Goal: Transaction & Acquisition: Purchase product/service

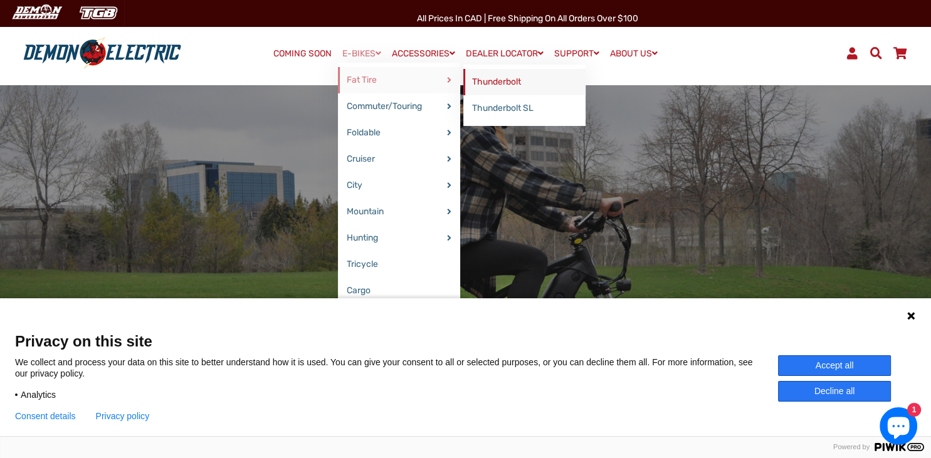
click at [489, 80] on link "Thunderbolt" at bounding box center [524, 82] width 122 height 26
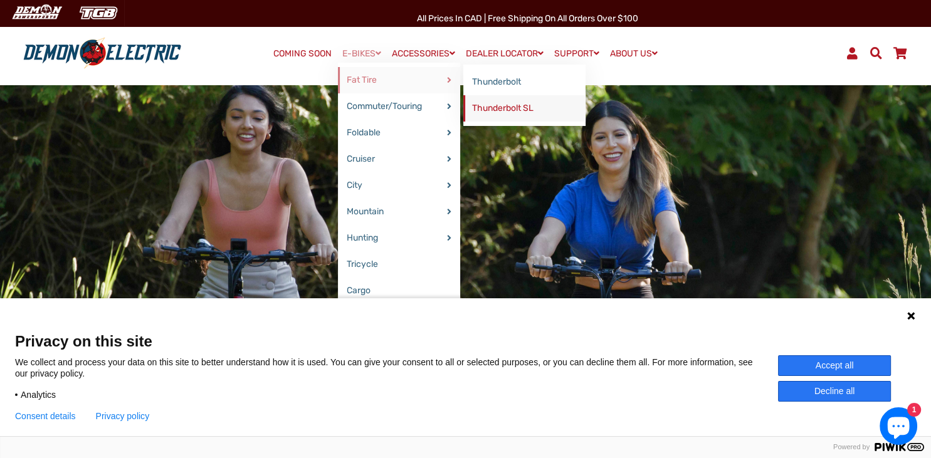
click at [493, 110] on link "Thunderbolt SL" at bounding box center [524, 108] width 122 height 26
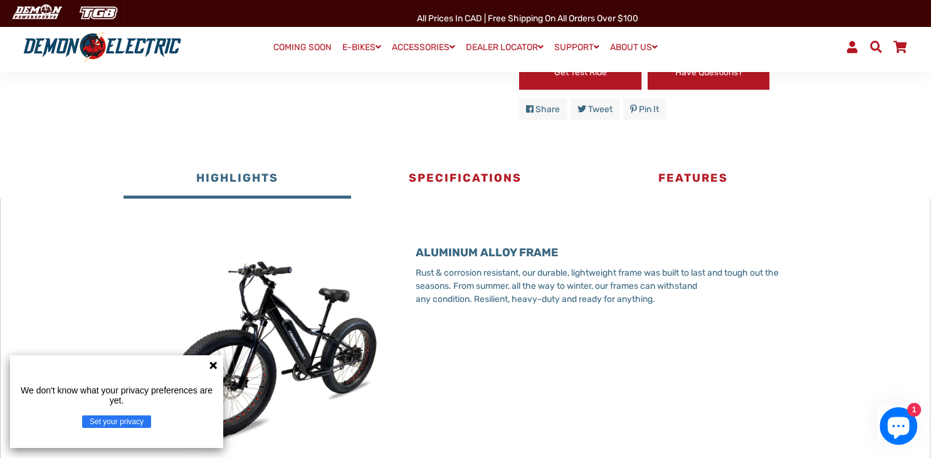
scroll to position [587, 0]
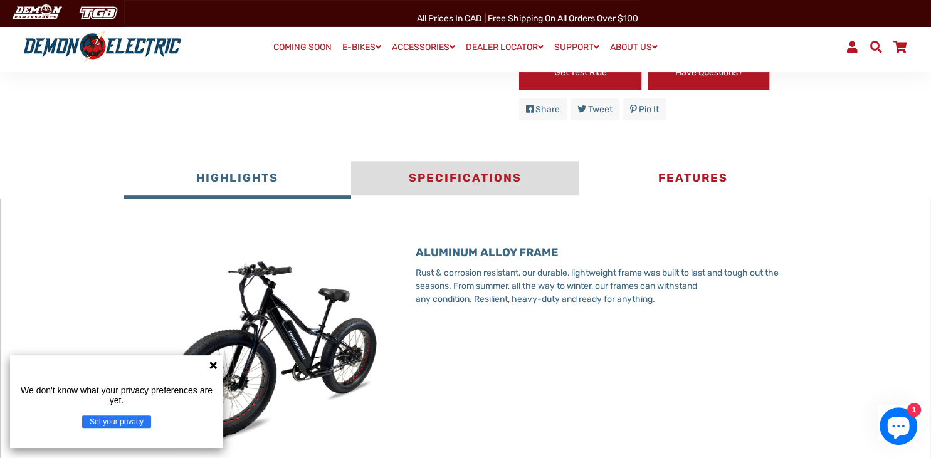
click at [466, 177] on button "Specifications" at bounding box center [464, 180] width 227 height 38
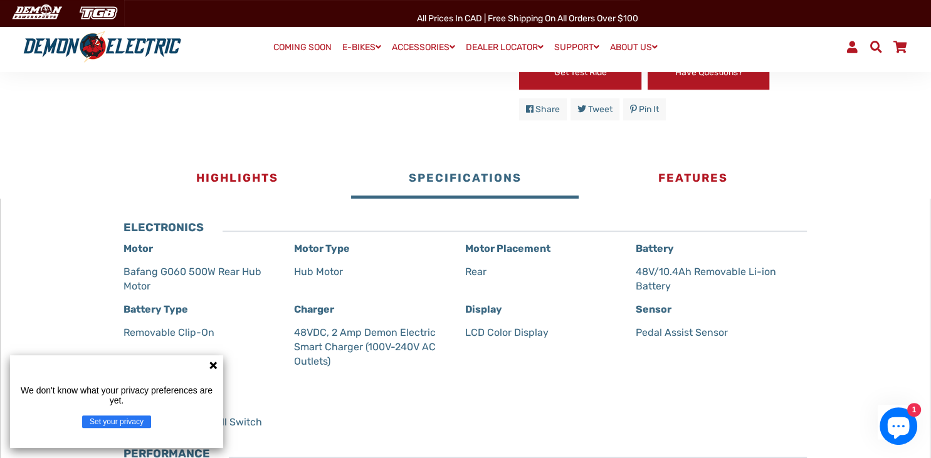
click at [212, 366] on icon at bounding box center [213, 366] width 8 height 8
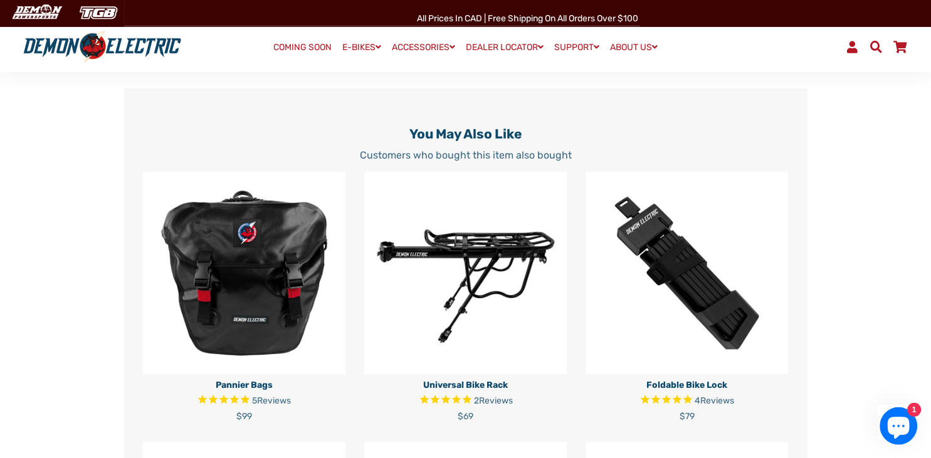
scroll to position [1525, 0]
click at [425, 300] on img at bounding box center [465, 273] width 202 height 202
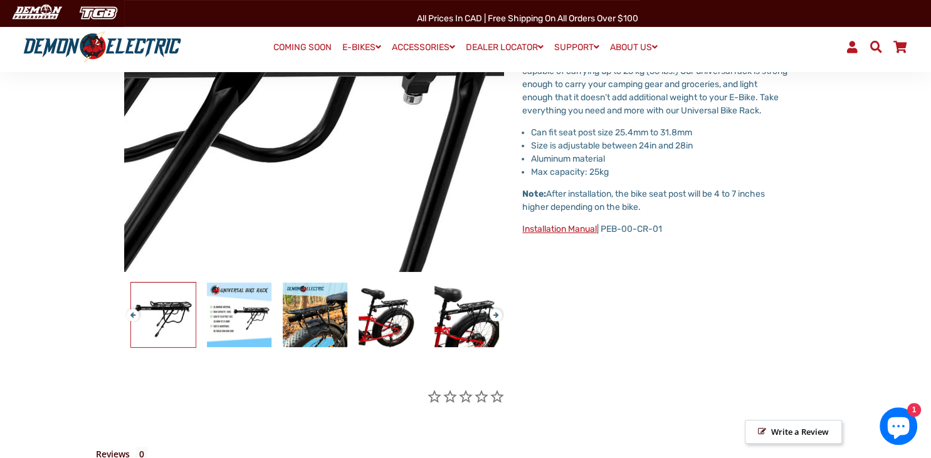
scroll to position [257, 0]
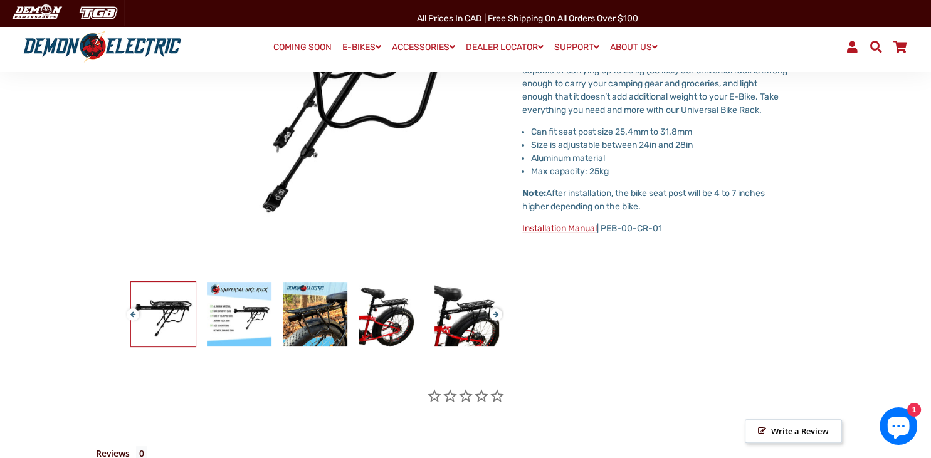
click at [172, 295] on img at bounding box center [163, 314] width 65 height 65
click at [239, 313] on img at bounding box center [239, 314] width 65 height 65
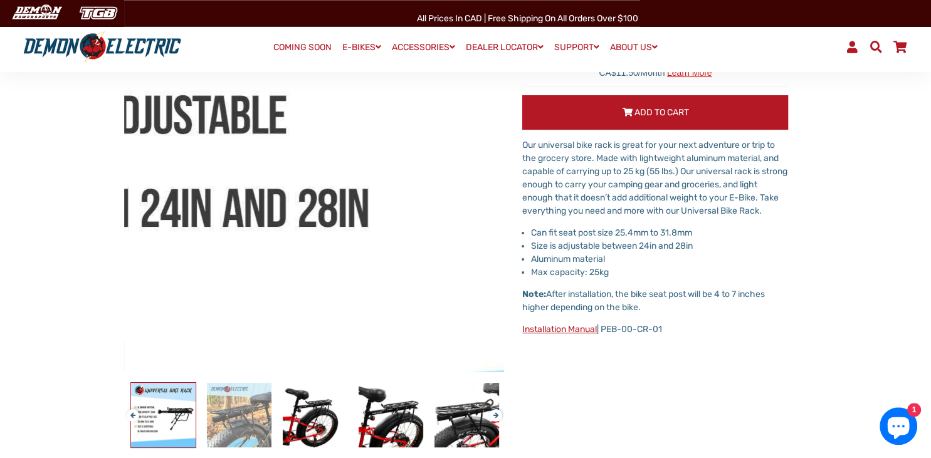
scroll to position [216, 0]
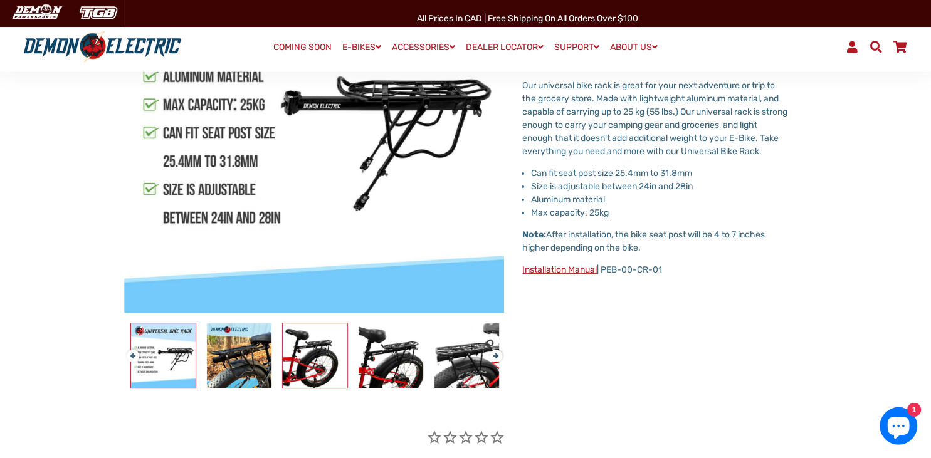
click at [317, 355] on img at bounding box center [315, 355] width 65 height 65
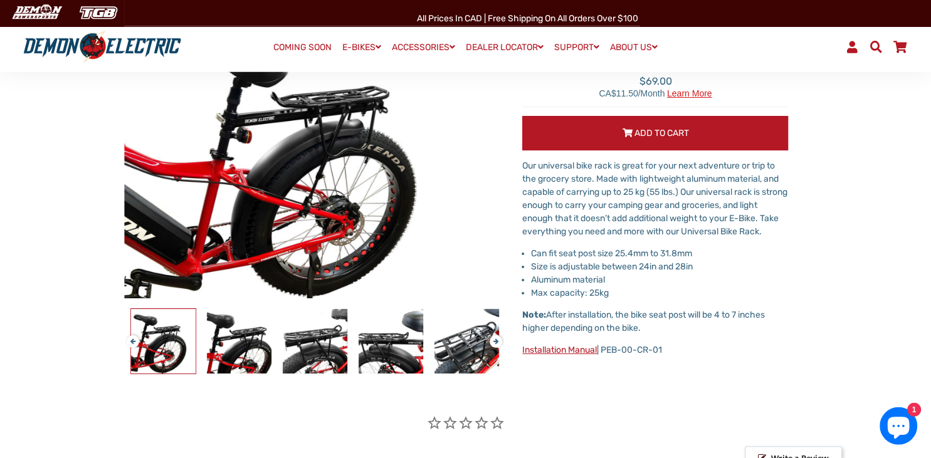
scroll to position [134, 0]
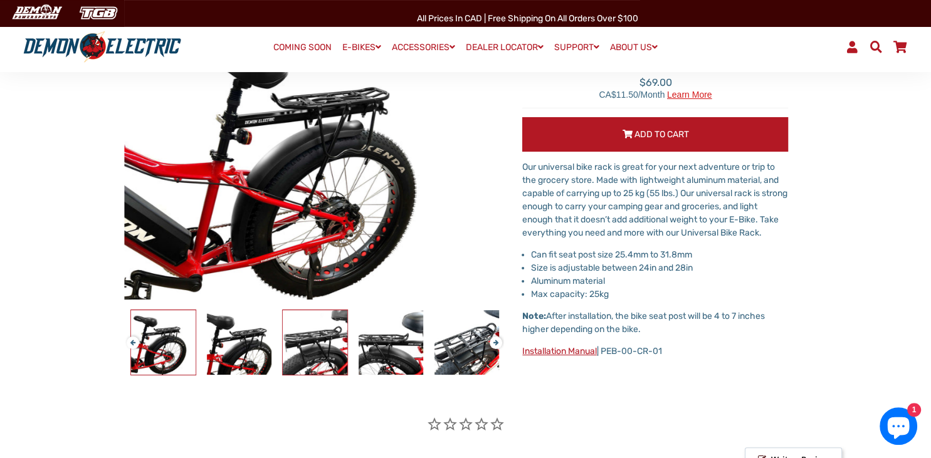
click at [317, 347] on img at bounding box center [315, 342] width 65 height 65
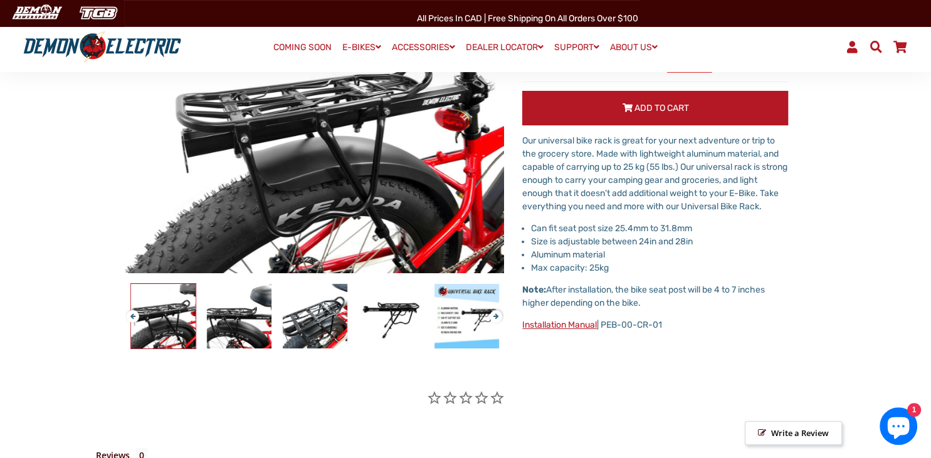
scroll to position [160, 0]
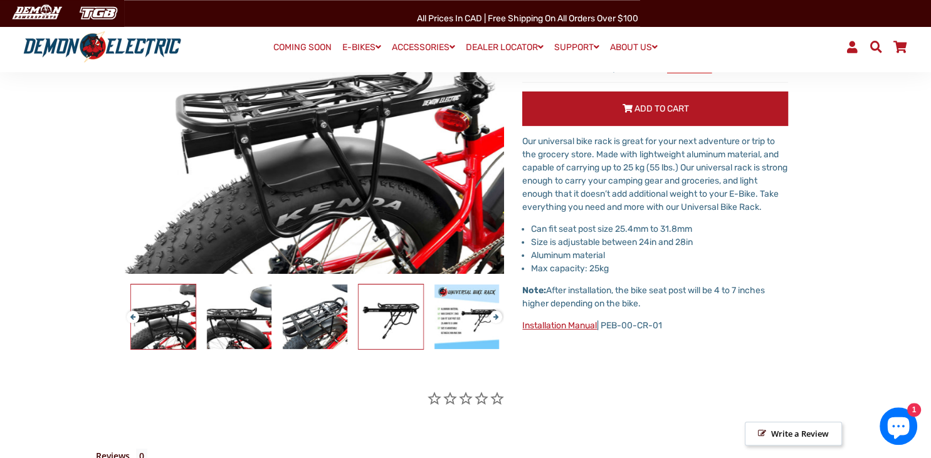
click at [382, 321] on img at bounding box center [390, 316] width 65 height 65
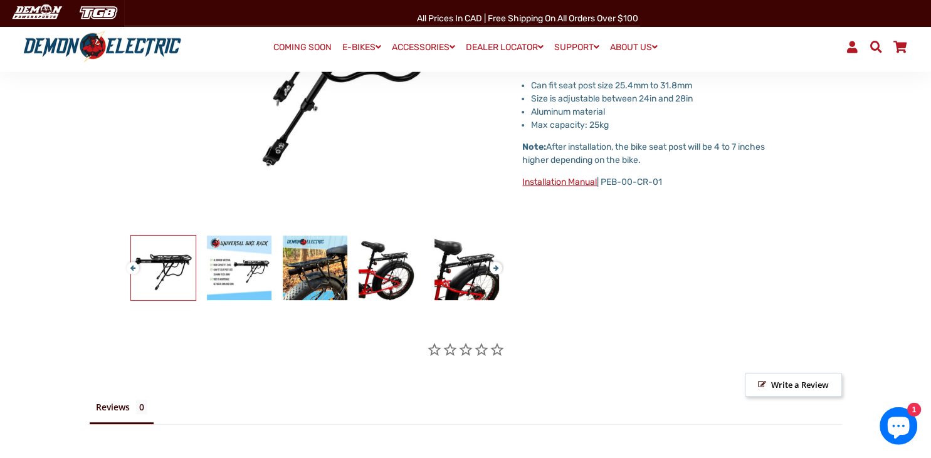
scroll to position [302, 0]
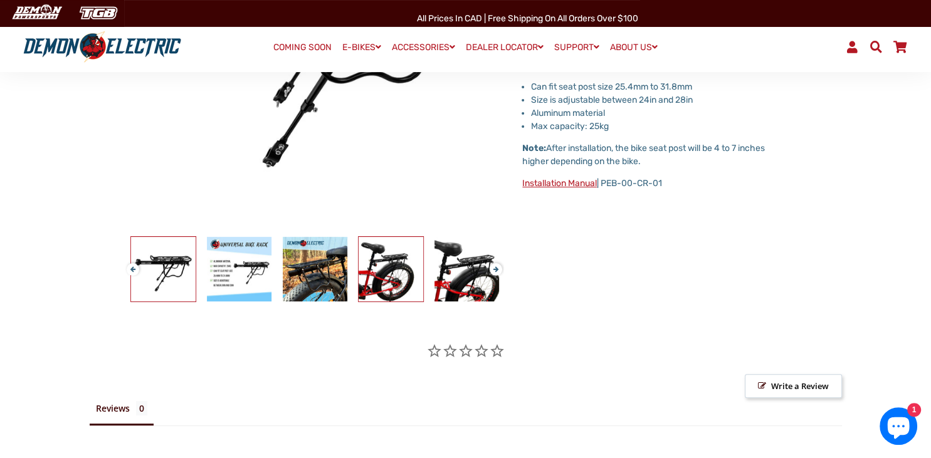
click at [386, 271] on img at bounding box center [390, 269] width 65 height 65
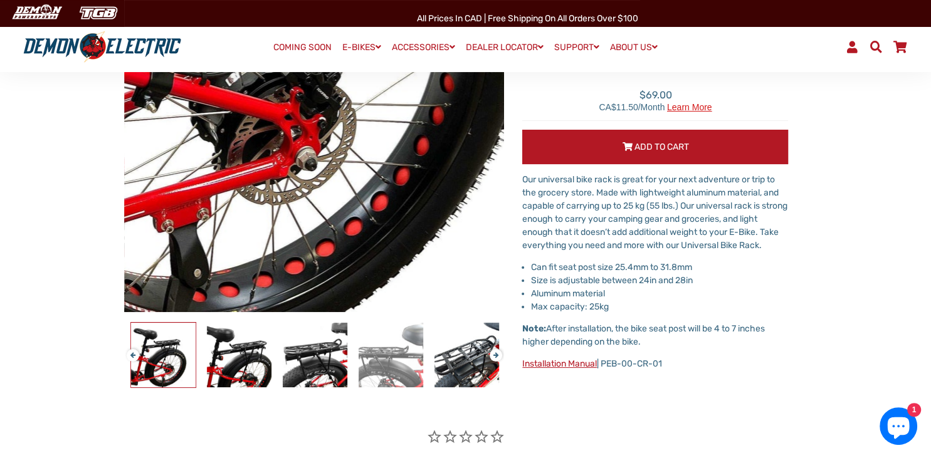
scroll to position [122, 0]
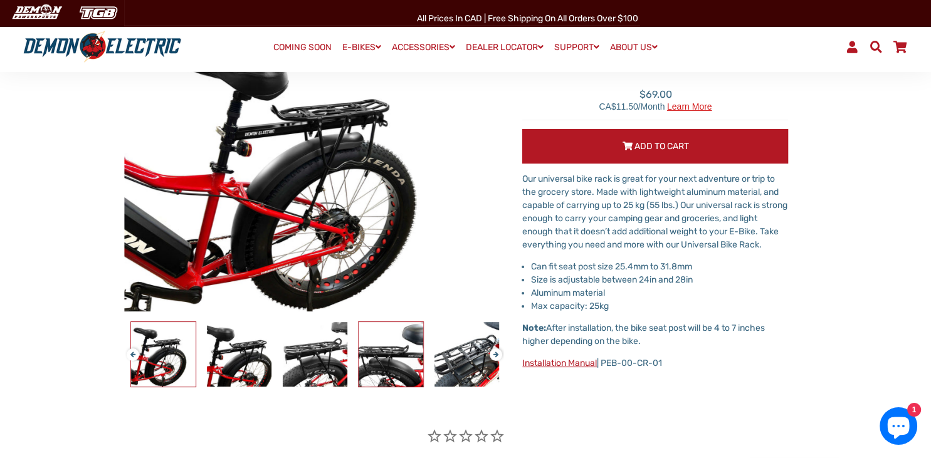
click at [378, 358] on img at bounding box center [390, 354] width 65 height 65
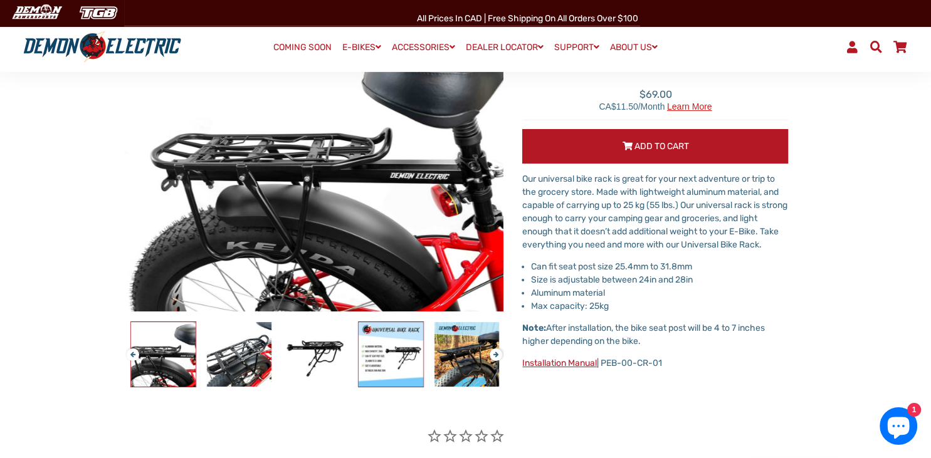
click at [392, 357] on img at bounding box center [390, 354] width 65 height 65
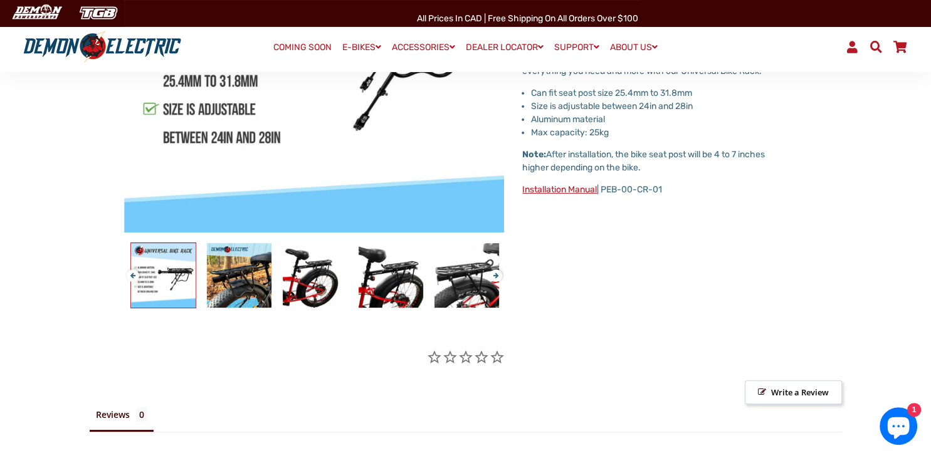
scroll to position [291, 0]
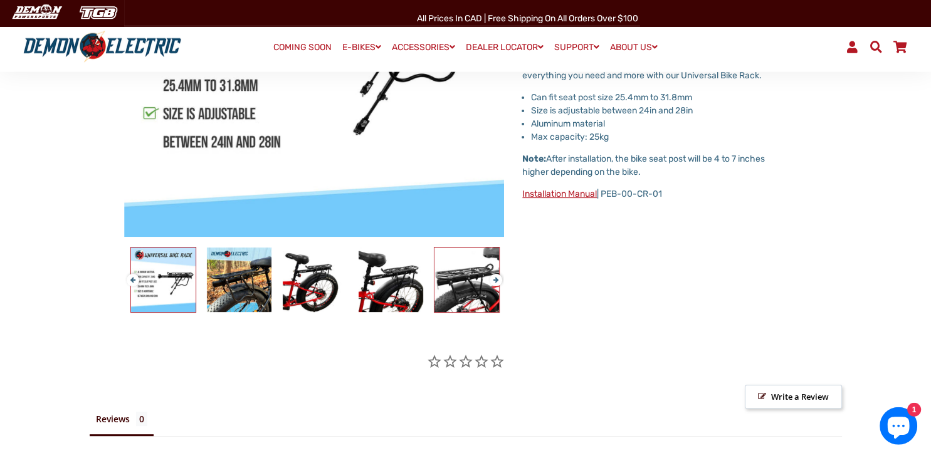
click at [469, 288] on img at bounding box center [466, 280] width 65 height 65
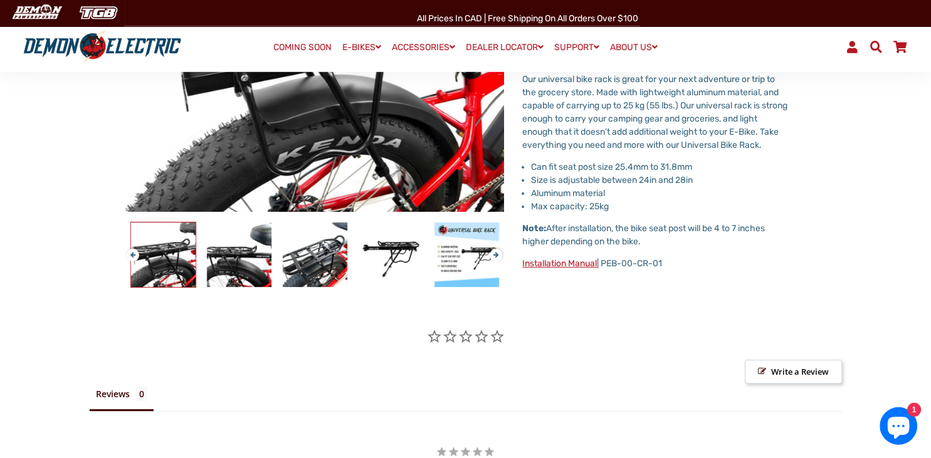
scroll to position [222, 0]
click at [548, 267] on link "Installation Manual" at bounding box center [559, 263] width 75 height 11
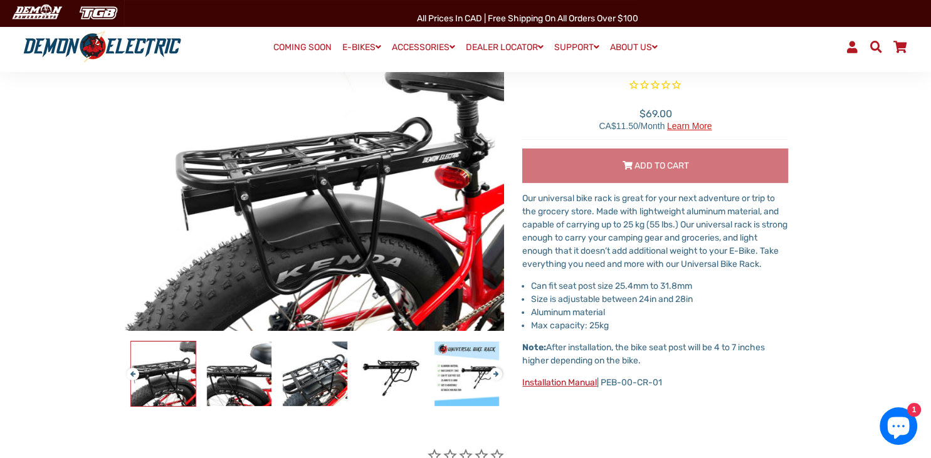
scroll to position [103, 0]
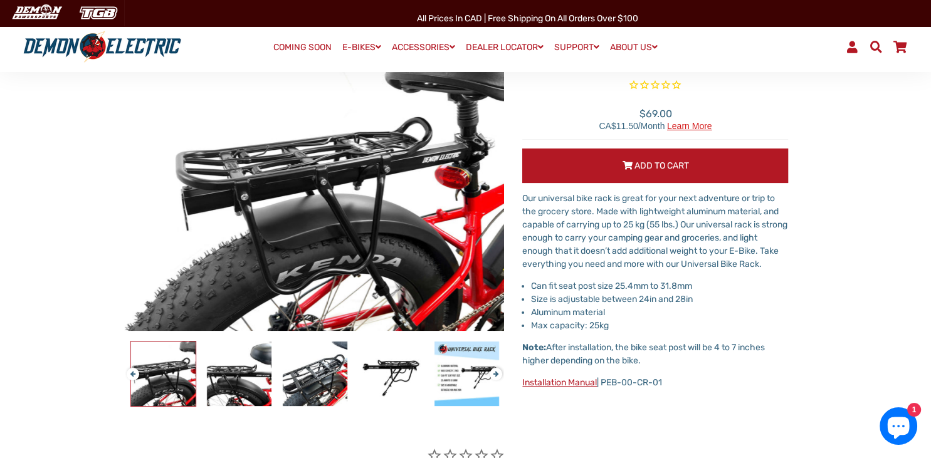
click at [650, 164] on span "Add to Cart" at bounding box center [660, 165] width 55 height 11
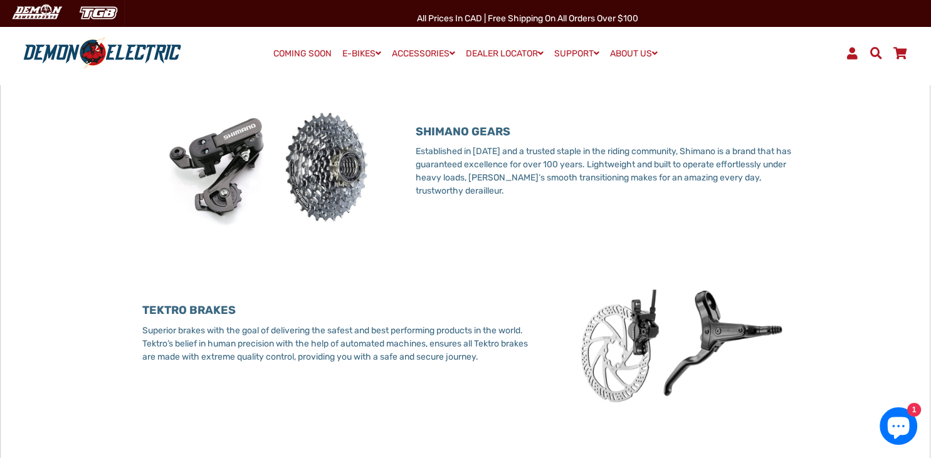
scroll to position [1525, 0]
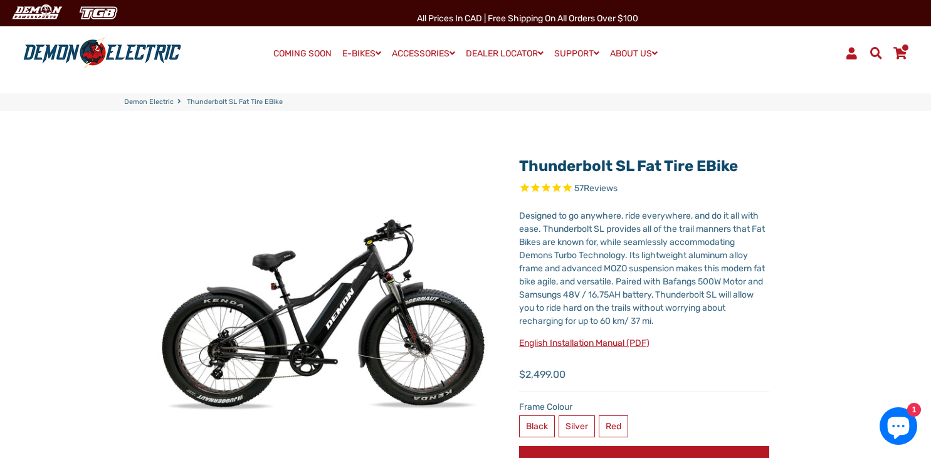
select select "******"
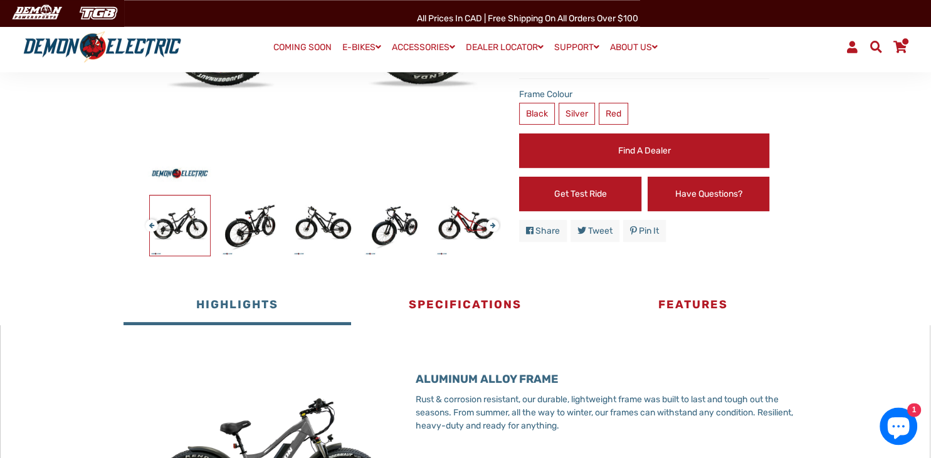
scroll to position [323, 0]
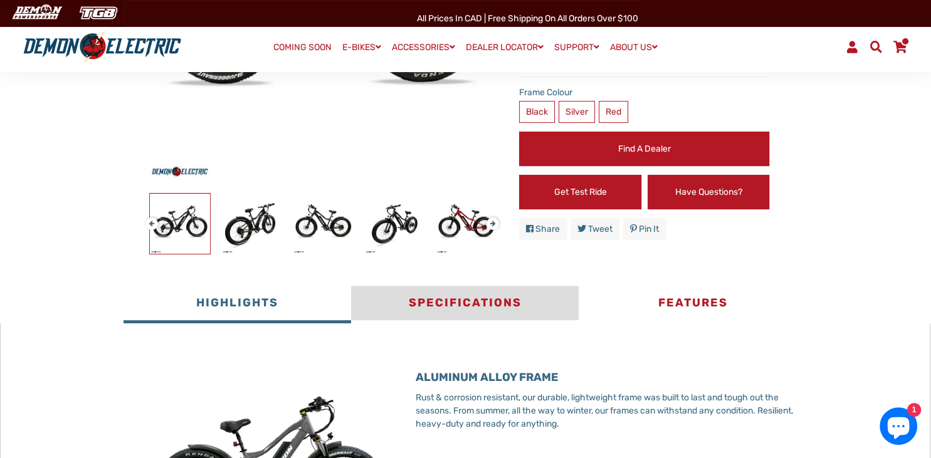
click at [466, 306] on button "Specifications" at bounding box center [464, 305] width 227 height 38
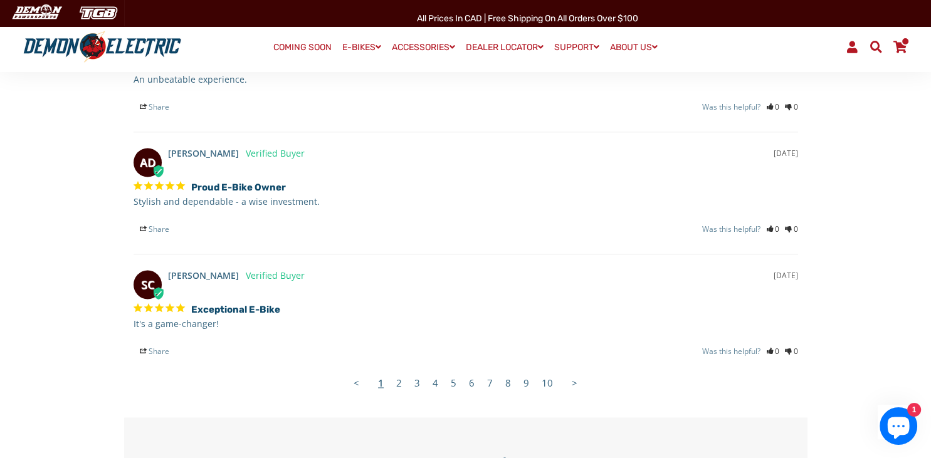
scroll to position [1640, 0]
click at [402, 388] on link "2" at bounding box center [399, 382] width 18 height 25
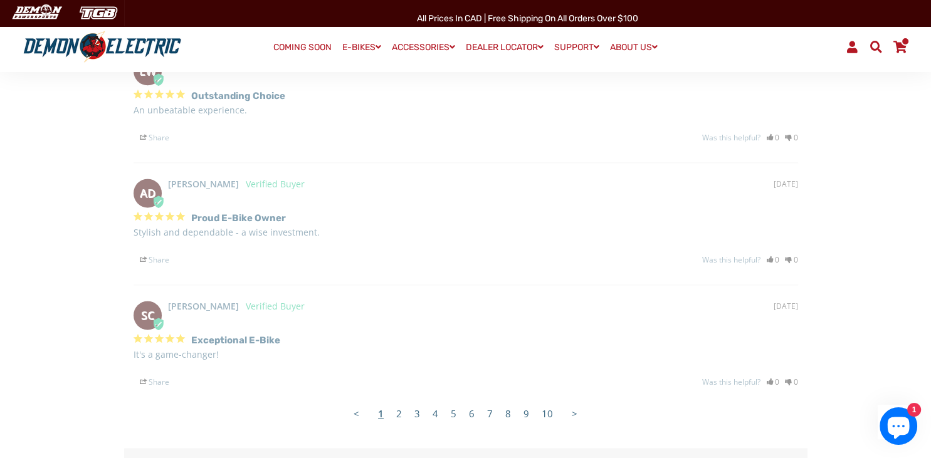
select select "******"
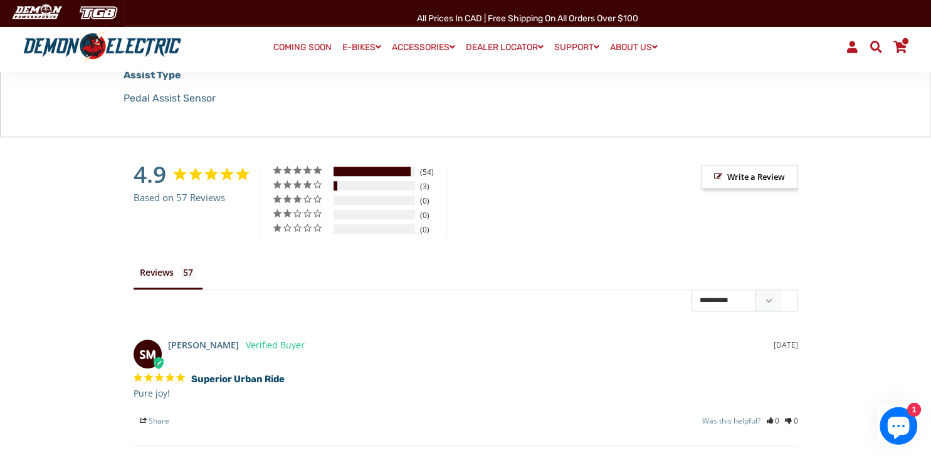
scroll to position [1073, 0]
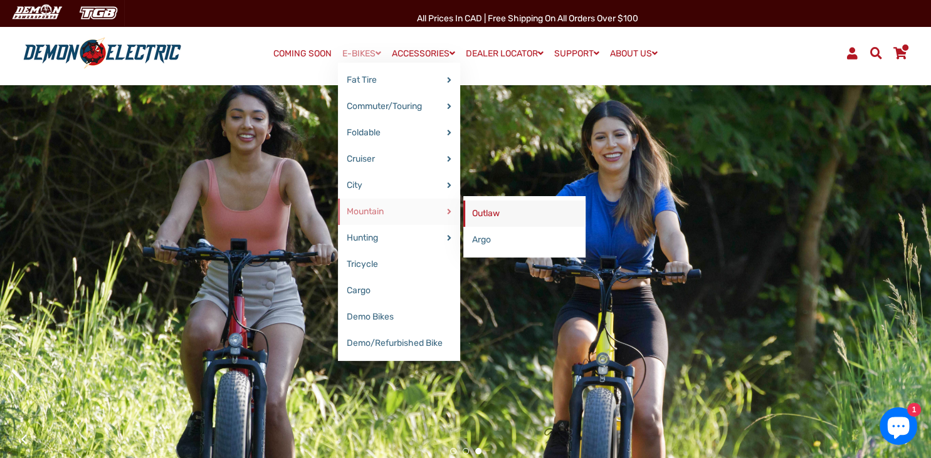
click at [479, 215] on link "Outlaw" at bounding box center [524, 214] width 122 height 26
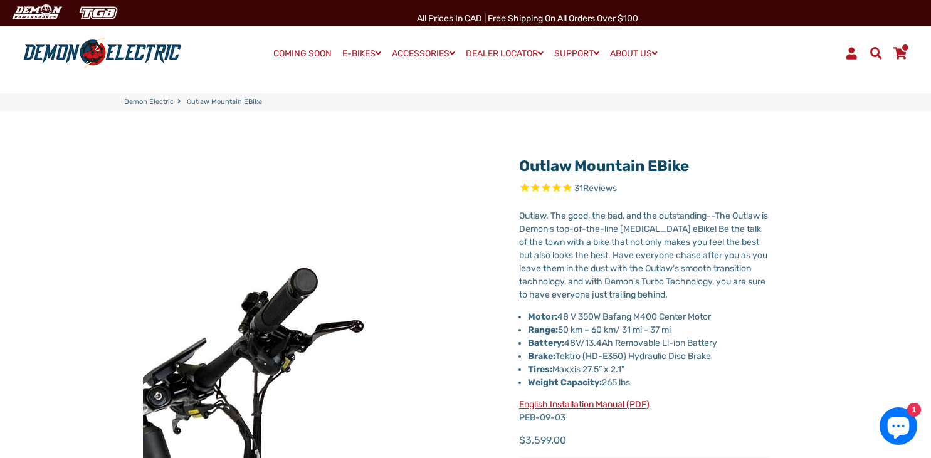
select select "******"
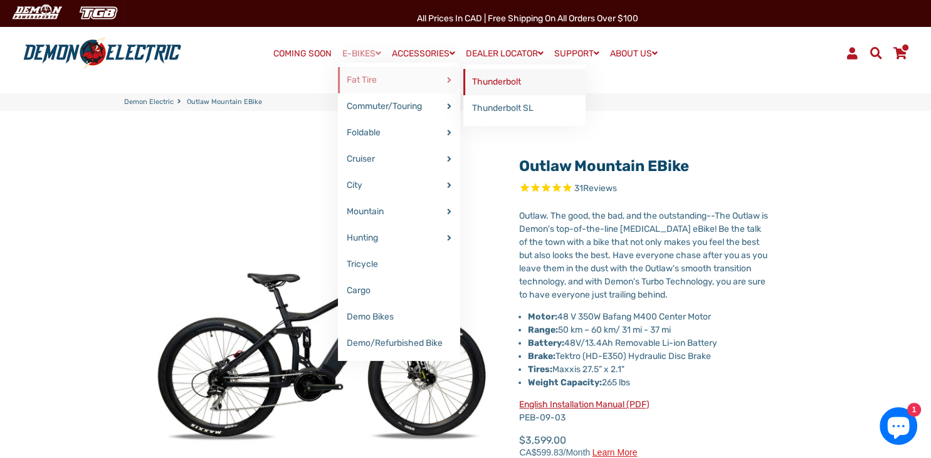
click at [480, 85] on link "Thunderbolt" at bounding box center [524, 82] width 122 height 26
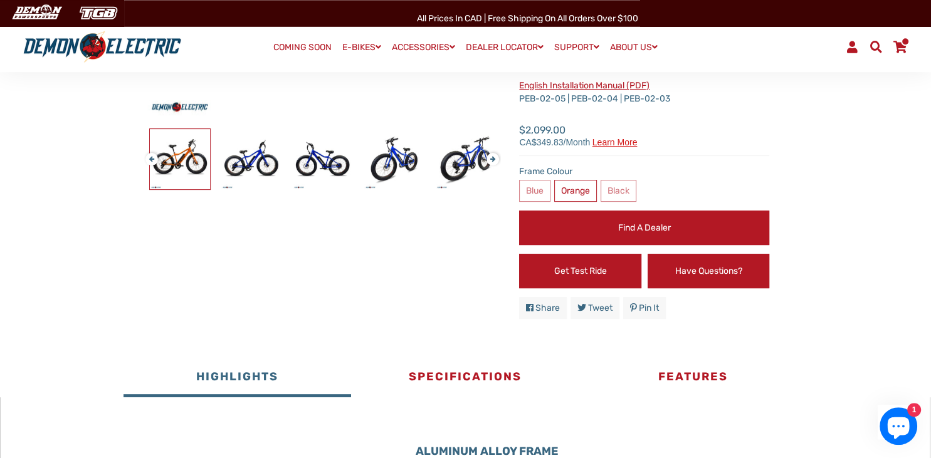
scroll to position [388, 0]
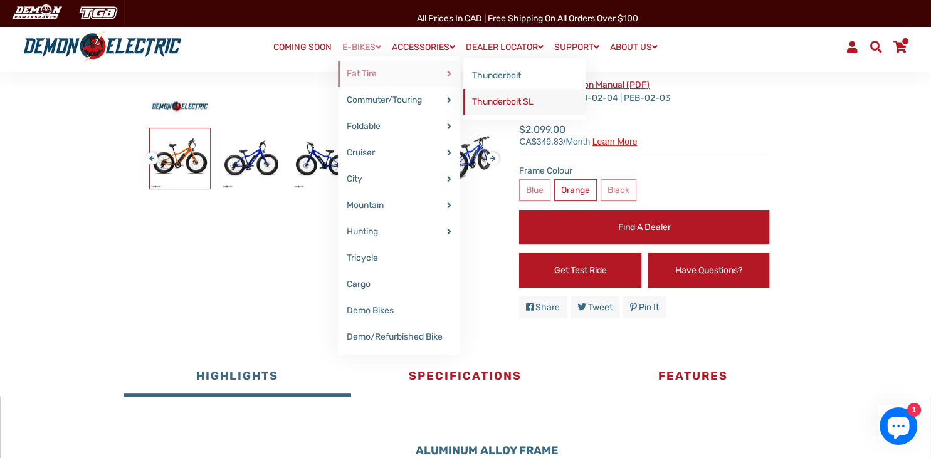
click at [490, 101] on link "Thunderbolt SL" at bounding box center [524, 102] width 122 height 26
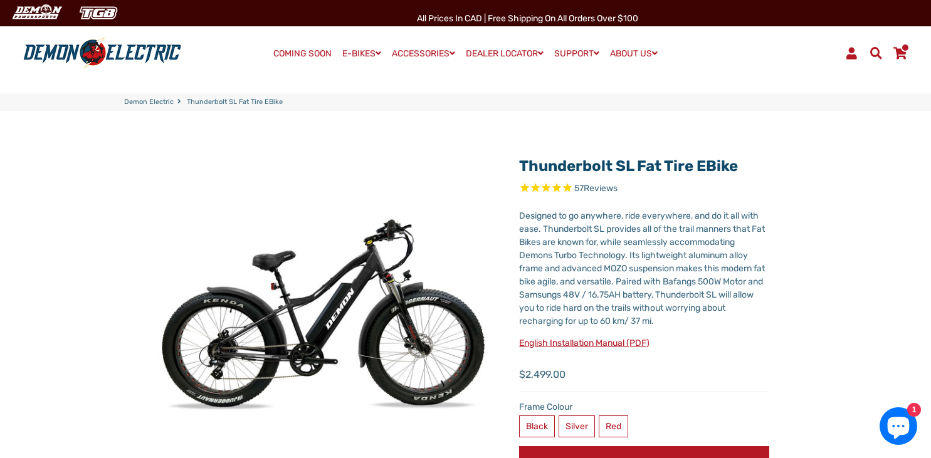
select select "******"
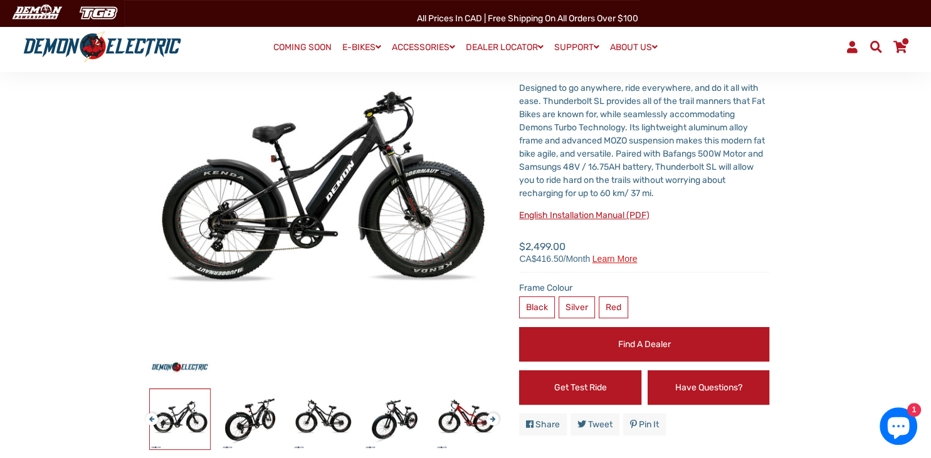
scroll to position [128, 0]
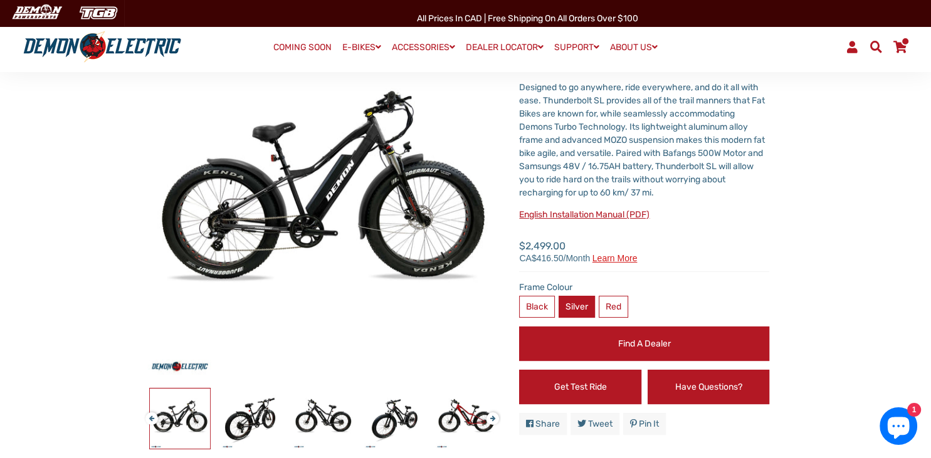
click at [577, 307] on label "Silver" at bounding box center [576, 307] width 36 height 22
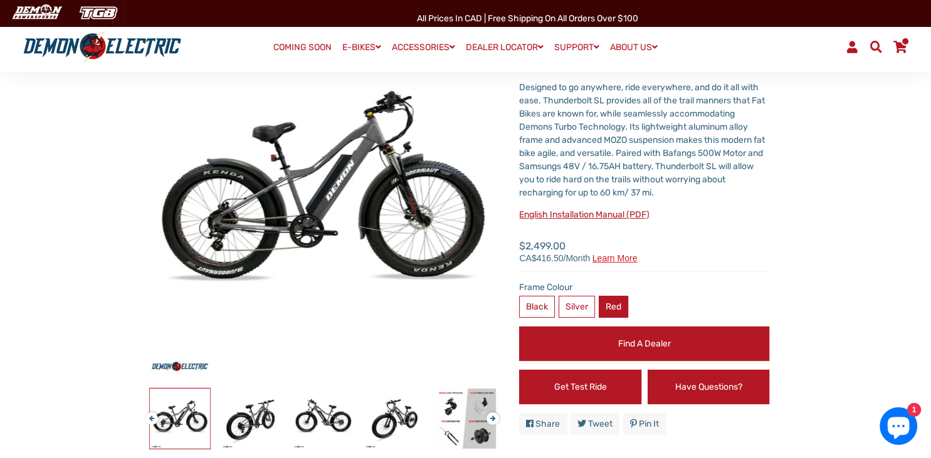
click at [616, 310] on label "Red" at bounding box center [612, 307] width 29 height 22
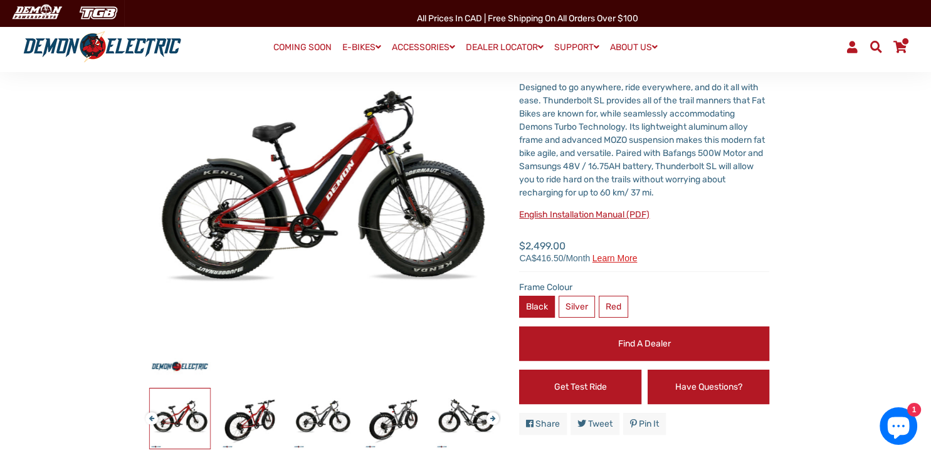
click at [538, 308] on label "Black" at bounding box center [537, 307] width 36 height 22
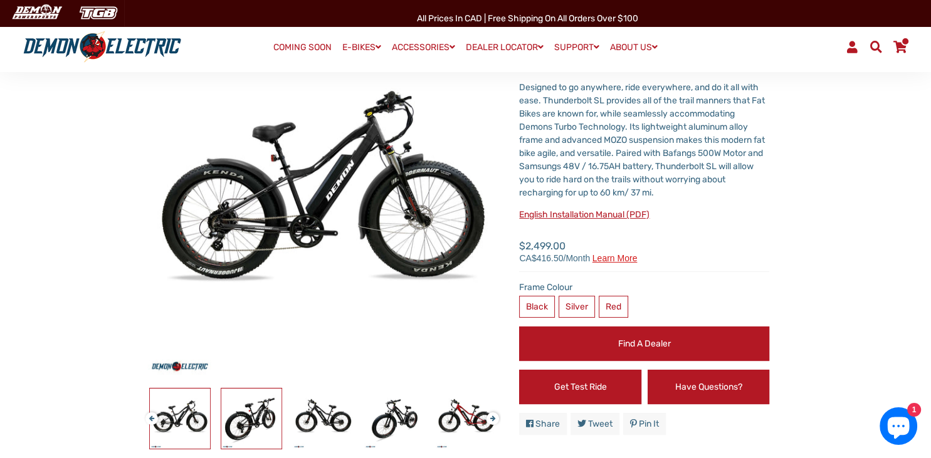
click at [252, 413] on img at bounding box center [251, 418] width 60 height 60
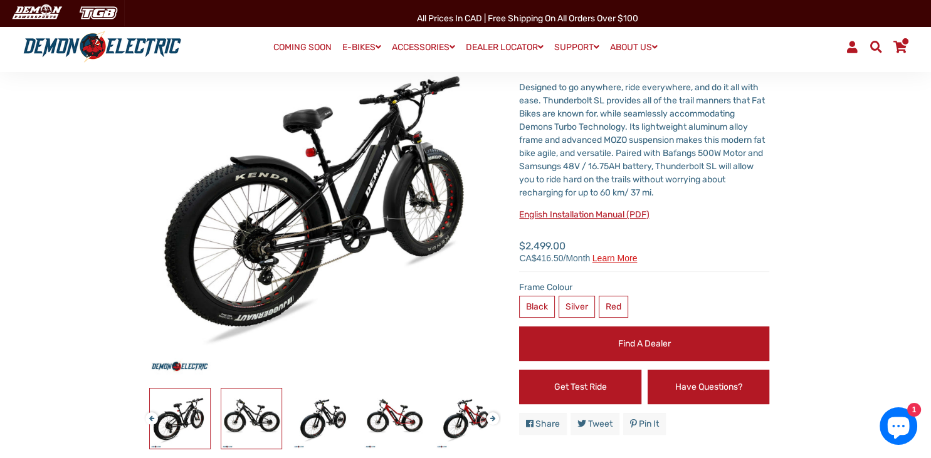
click at [239, 429] on img at bounding box center [251, 418] width 60 height 60
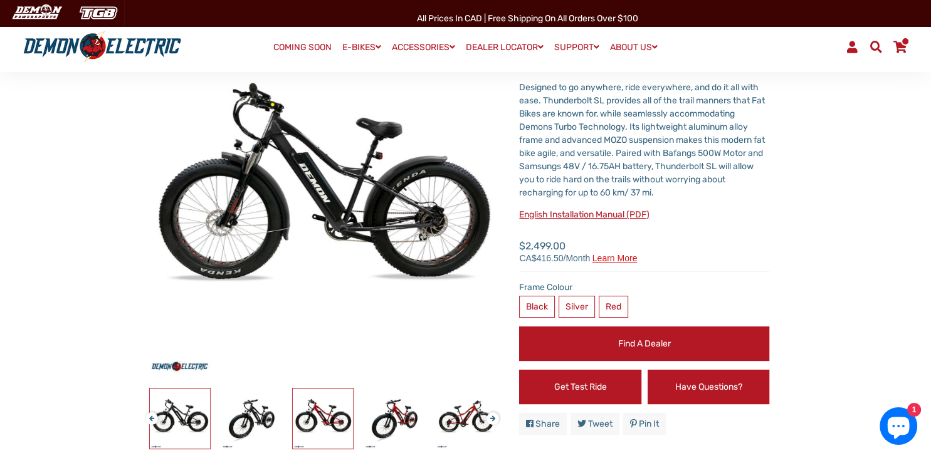
click at [312, 424] on img at bounding box center [323, 418] width 60 height 60
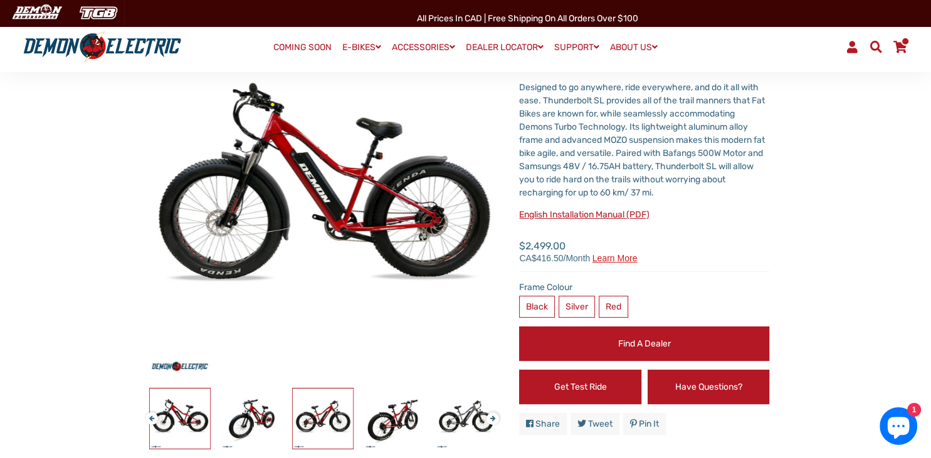
click at [319, 421] on img at bounding box center [323, 418] width 60 height 60
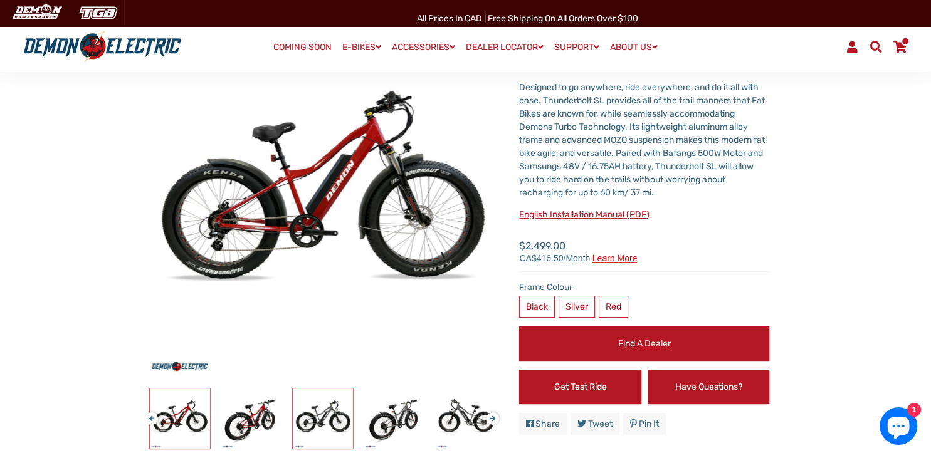
click at [332, 420] on img at bounding box center [323, 418] width 60 height 60
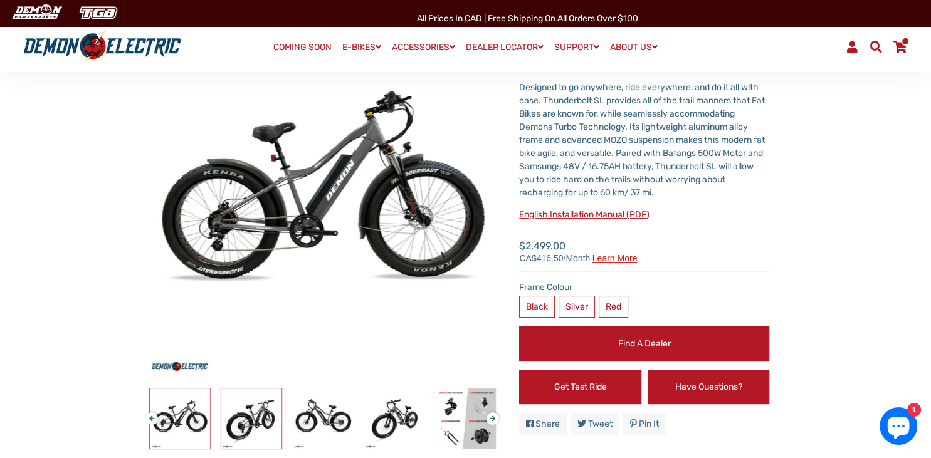
click at [251, 420] on img at bounding box center [251, 418] width 60 height 60
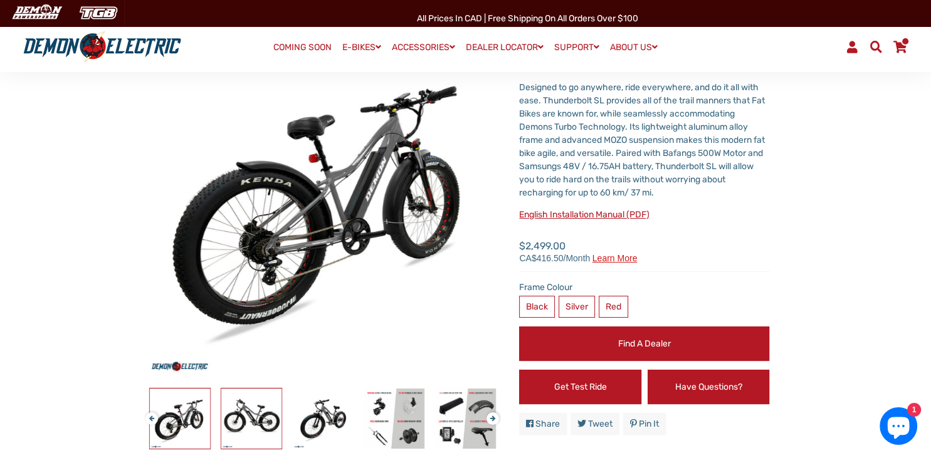
click at [251, 421] on img at bounding box center [251, 418] width 60 height 60
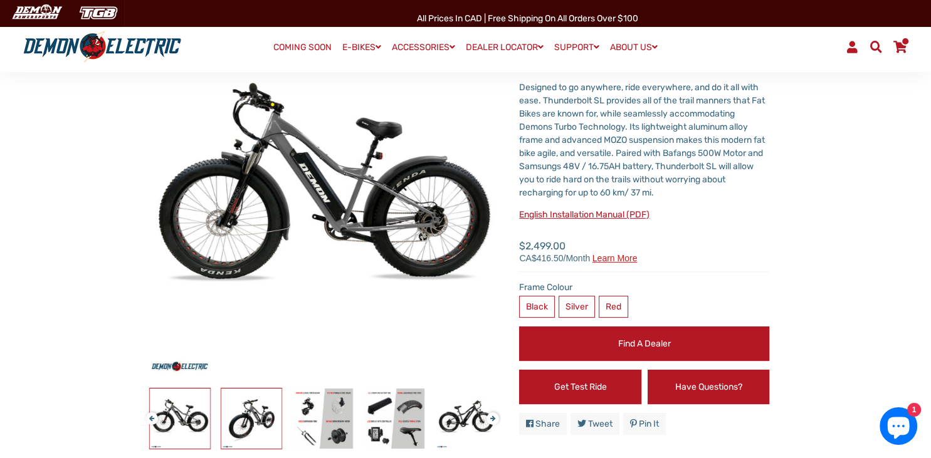
click at [251, 420] on img at bounding box center [251, 418] width 60 height 60
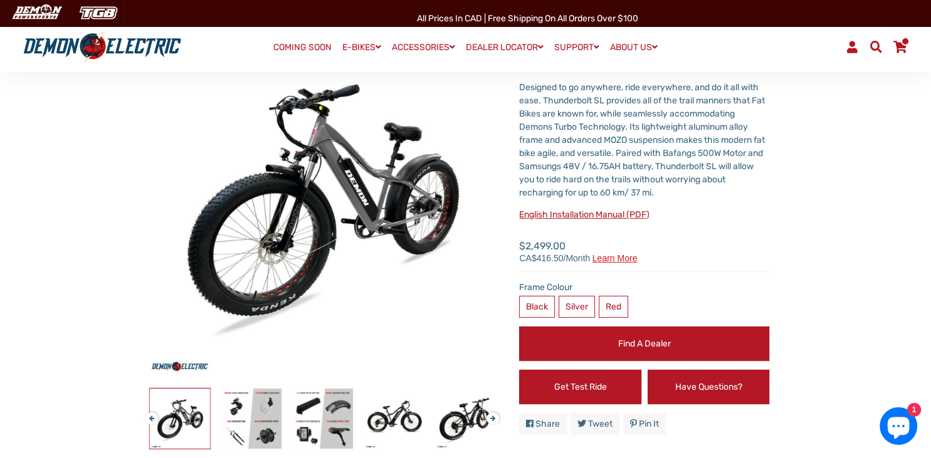
click at [291, 419] on div at bounding box center [179, 418] width 2357 height 61
click at [268, 417] on img at bounding box center [251, 418] width 60 height 60
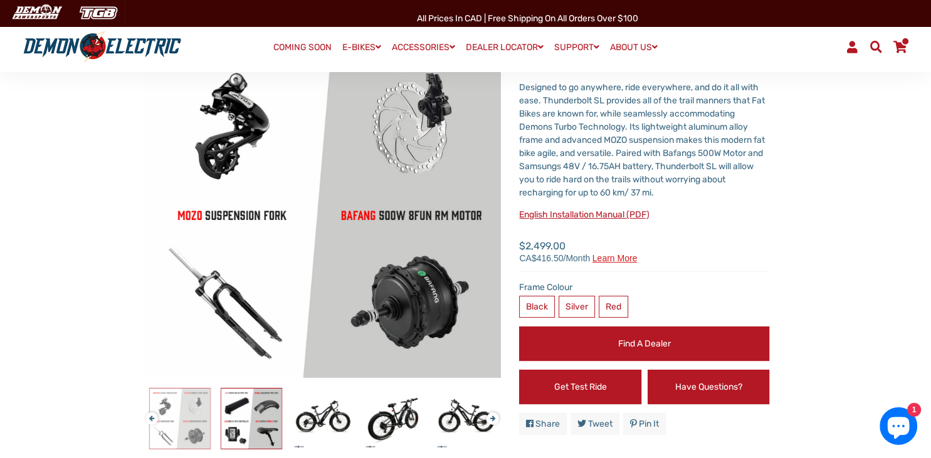
click at [268, 417] on img at bounding box center [251, 418] width 60 height 60
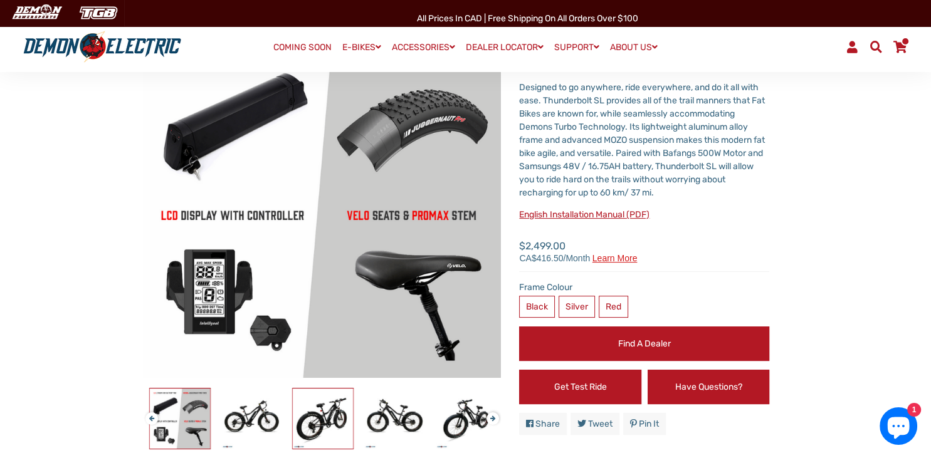
click at [329, 418] on img at bounding box center [323, 418] width 60 height 60
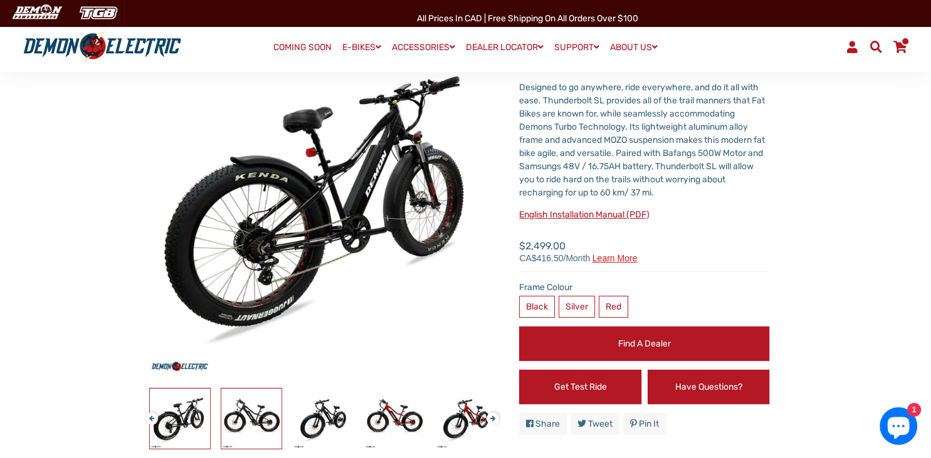
click at [254, 424] on img at bounding box center [251, 418] width 60 height 60
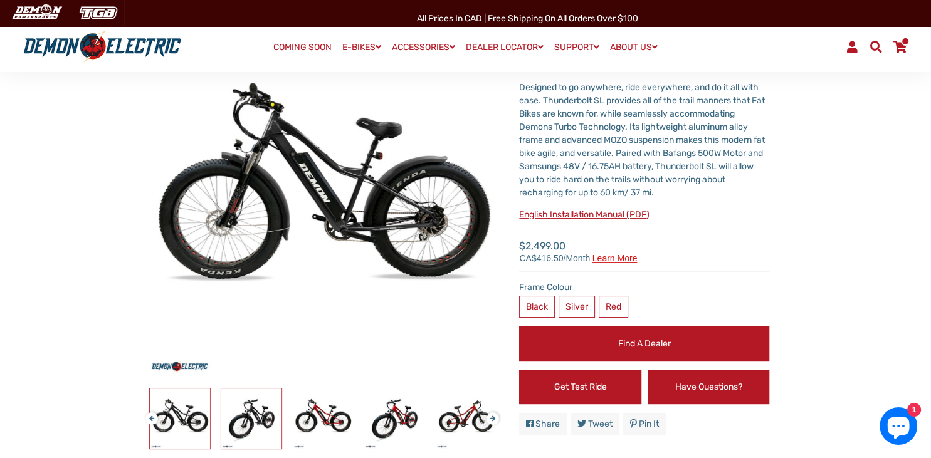
click at [258, 424] on img at bounding box center [251, 418] width 60 height 60
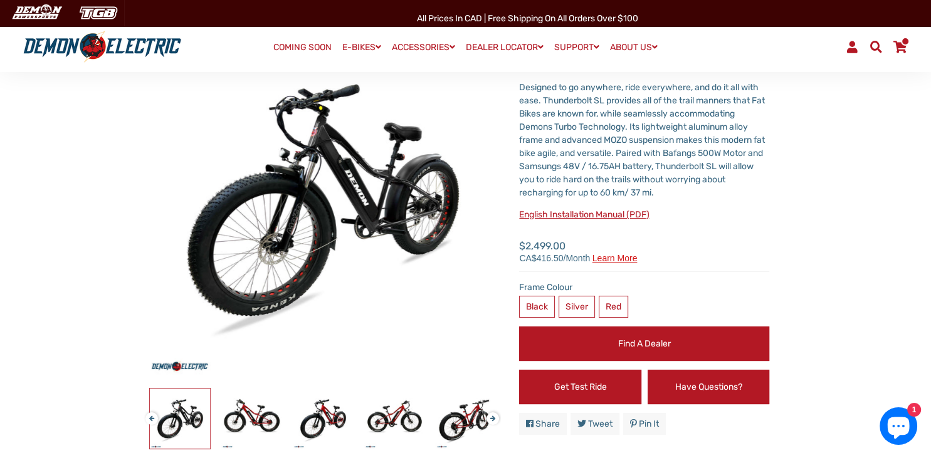
click at [645, 348] on link "Find a Dealer" at bounding box center [644, 343] width 250 height 34
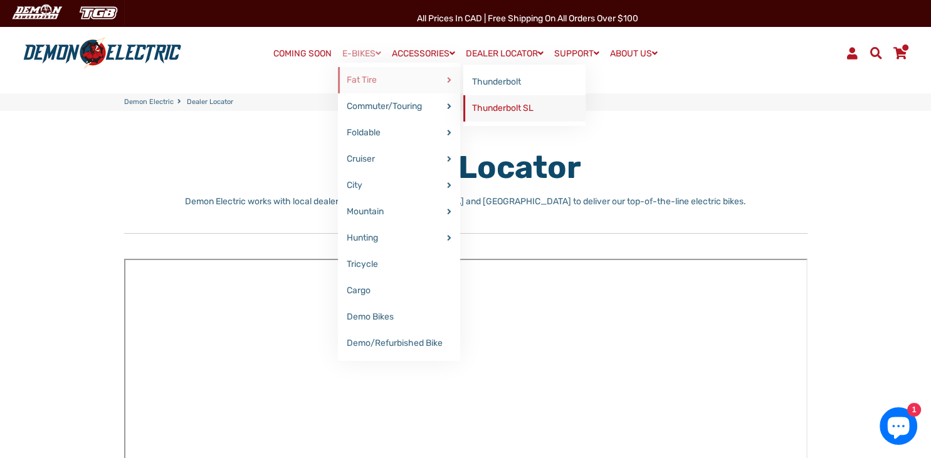
click at [488, 109] on link "Thunderbolt SL" at bounding box center [524, 108] width 122 height 26
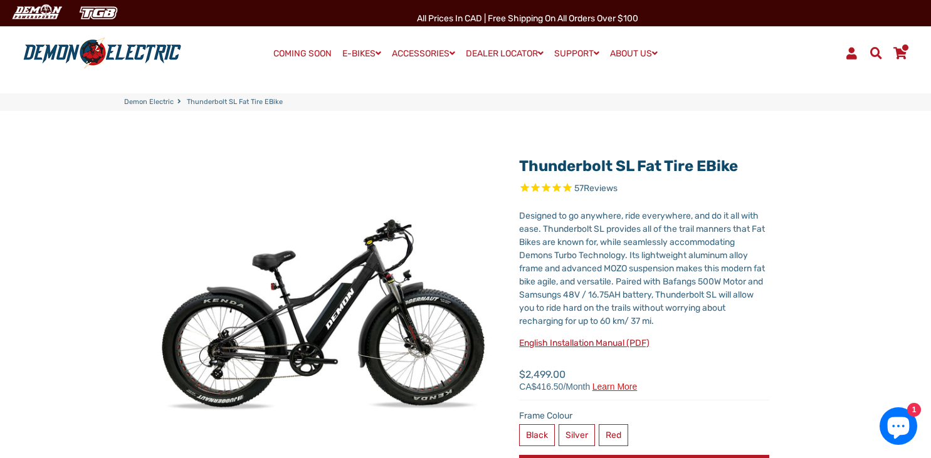
select select "******"
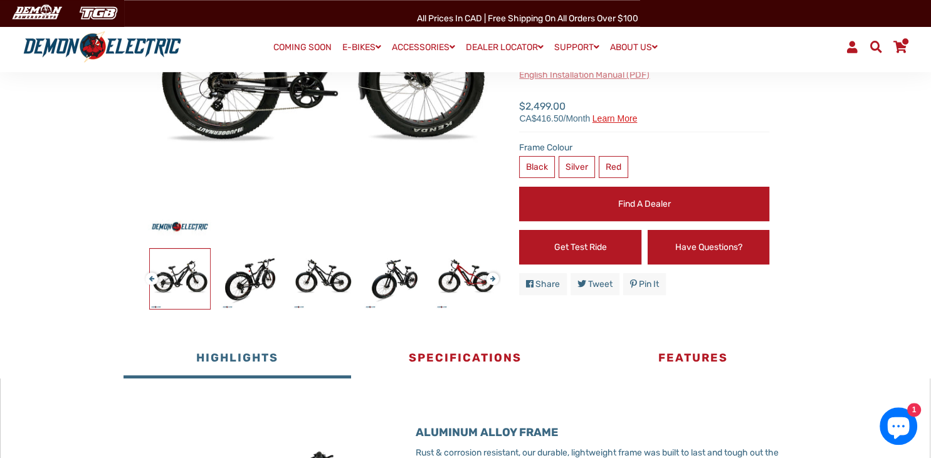
scroll to position [429, 0]
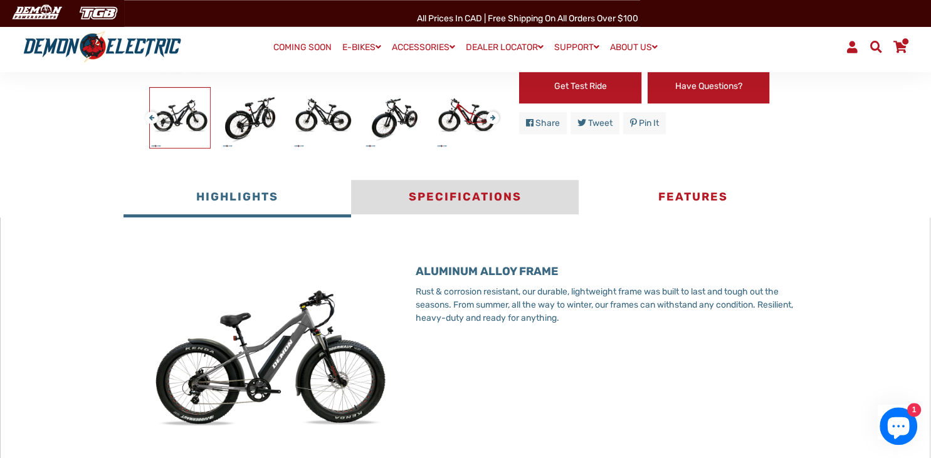
click at [468, 201] on button "Specifications" at bounding box center [464, 199] width 227 height 38
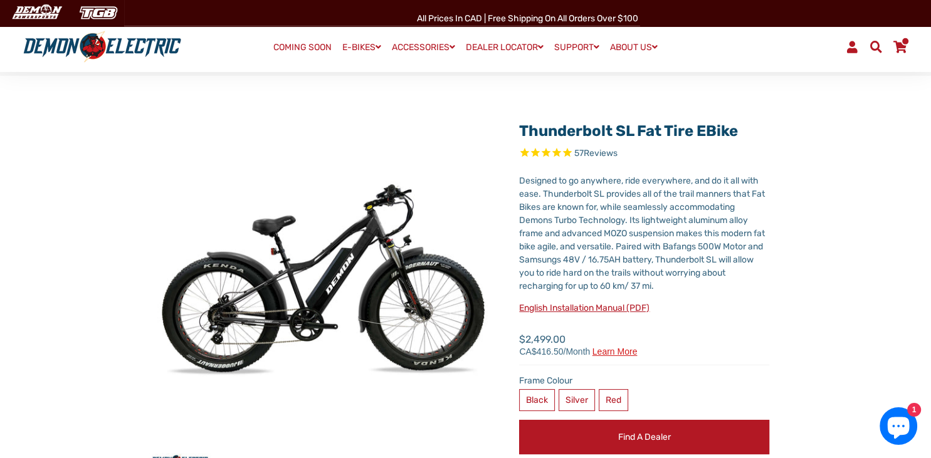
scroll to position [0, 0]
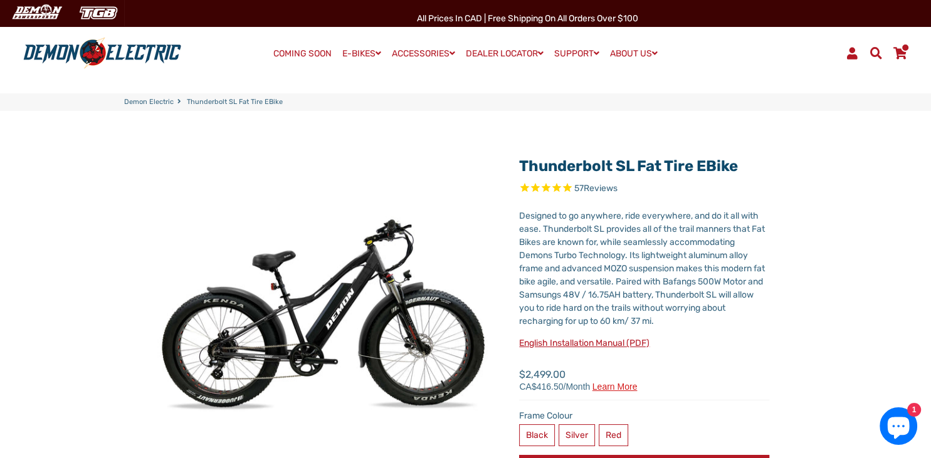
click at [901, 54] on span at bounding box center [899, 53] width 15 height 12
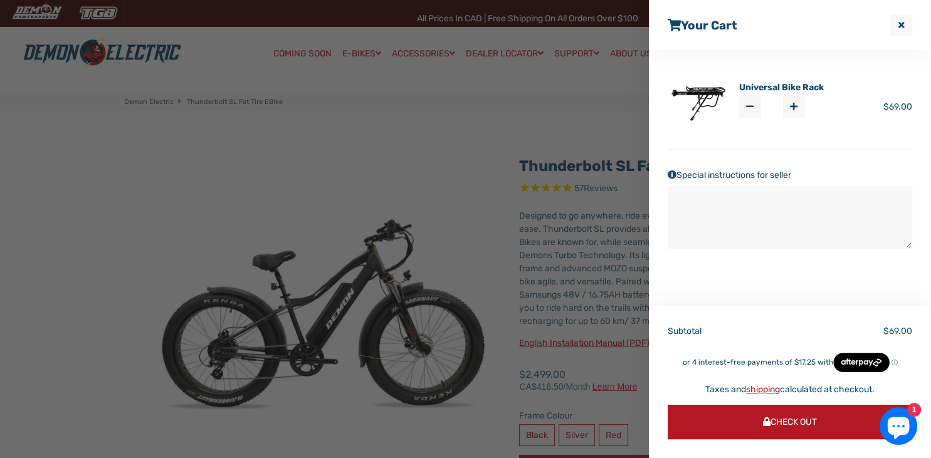
click at [525, 120] on div at bounding box center [465, 229] width 931 height 458
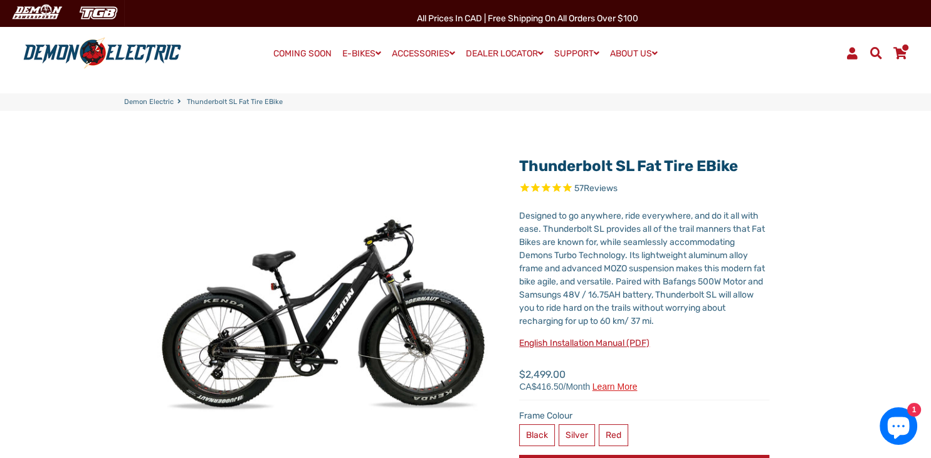
click at [851, 56] on span at bounding box center [851, 53] width 15 height 12
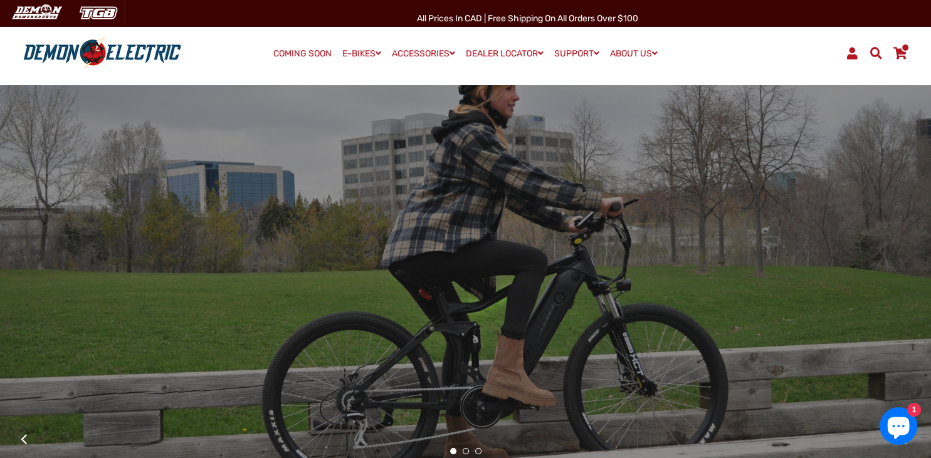
click at [847, 56] on span at bounding box center [851, 53] width 15 height 12
click at [107, 55] on img at bounding box center [102, 53] width 167 height 33
click at [848, 56] on span at bounding box center [851, 53] width 15 height 12
click at [851, 57] on span at bounding box center [851, 53] width 15 height 12
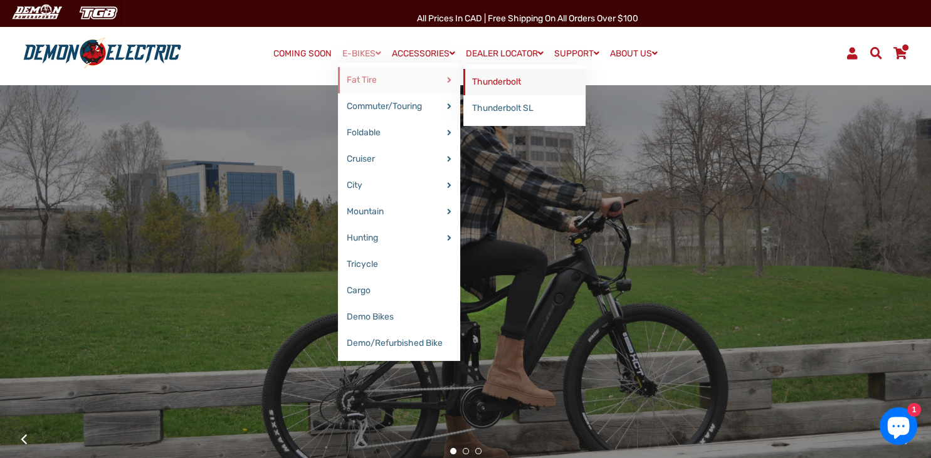
click at [479, 83] on link "Thunderbolt" at bounding box center [524, 82] width 122 height 26
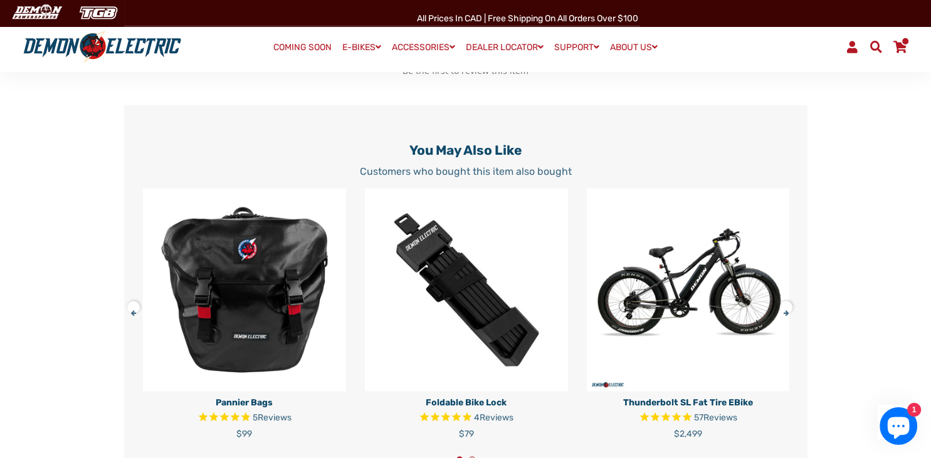
scroll to position [2105, 0]
click at [677, 396] on p "Thunderbolt SL Fat Tire eBike" at bounding box center [688, 401] width 203 height 13
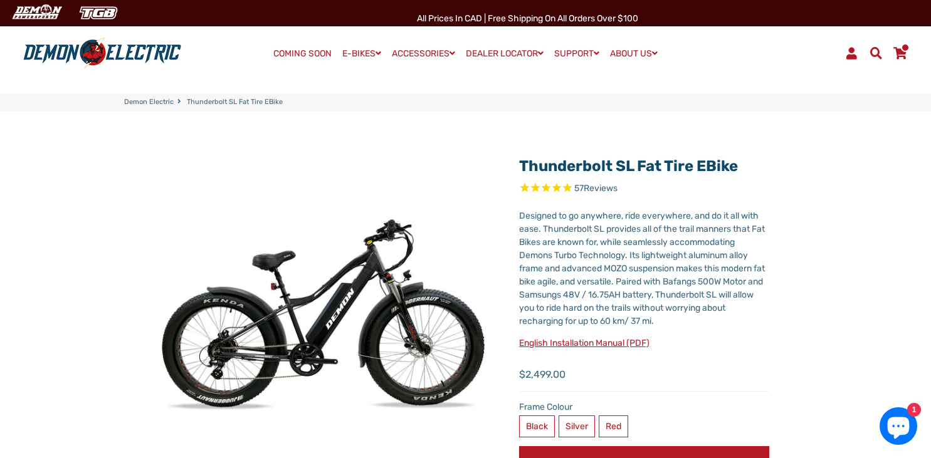
select select "******"
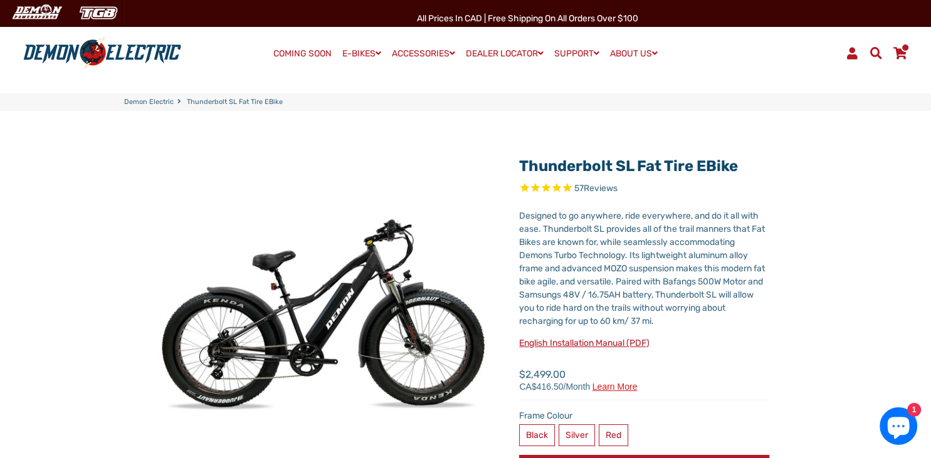
click at [677, 396] on div "Regular price Sale price $2,499.00" at bounding box center [644, 383] width 250 height 33
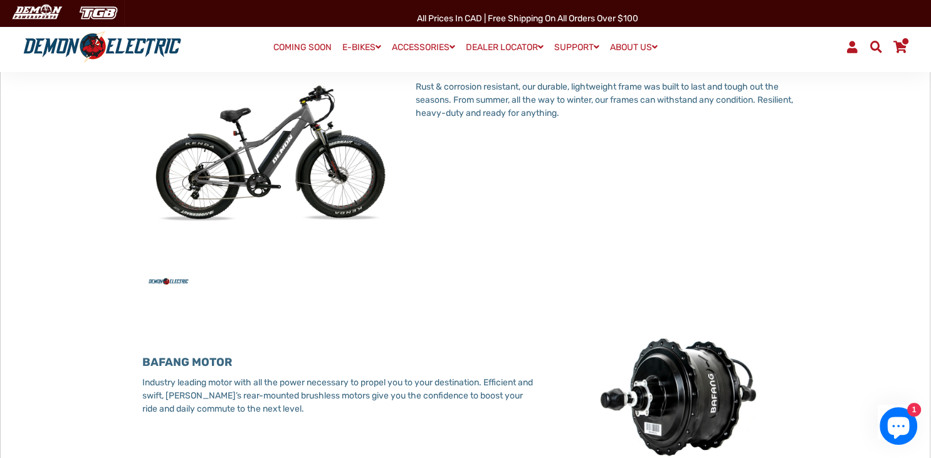
scroll to position [593, 0]
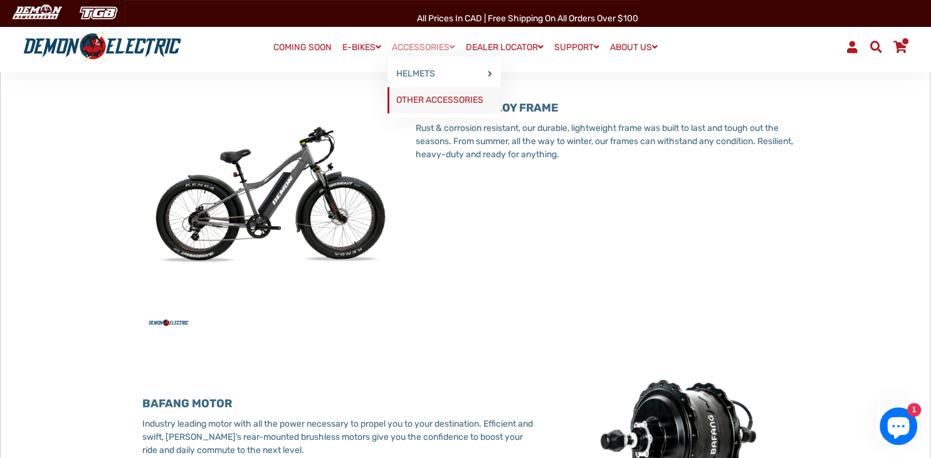
click at [428, 102] on link "OTHER ACCESSORIES" at bounding box center [443, 100] width 113 height 26
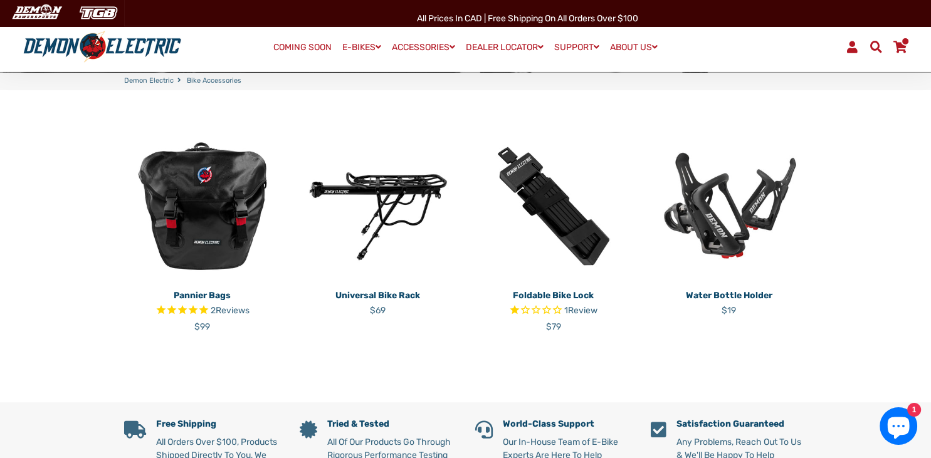
scroll to position [283, 0]
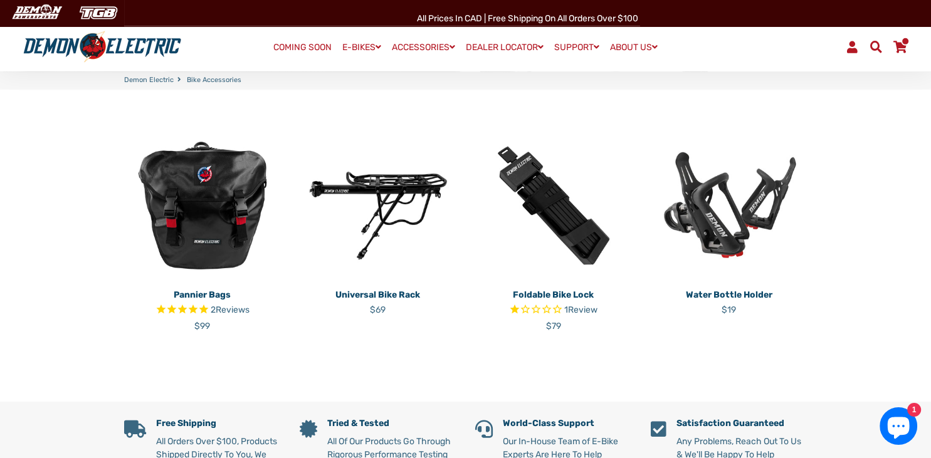
click at [704, 229] on img at bounding box center [728, 205] width 157 height 157
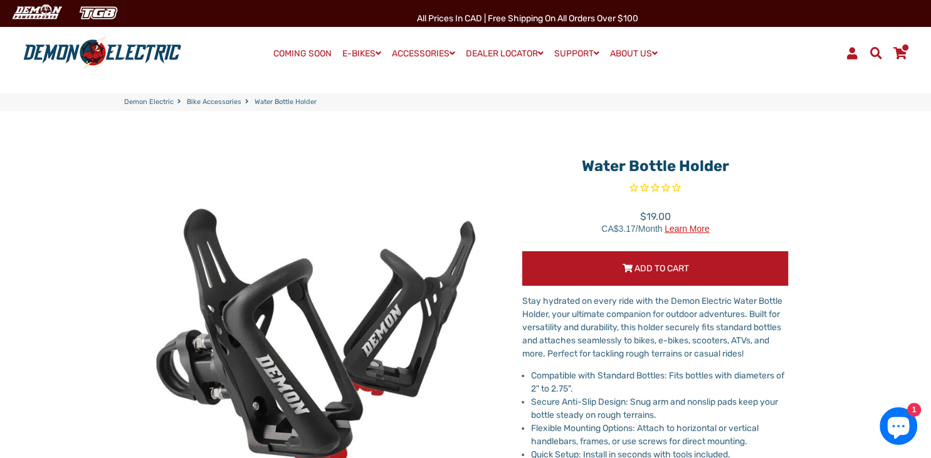
click at [704, 229] on span "Learn more" at bounding box center [686, 228] width 45 height 9
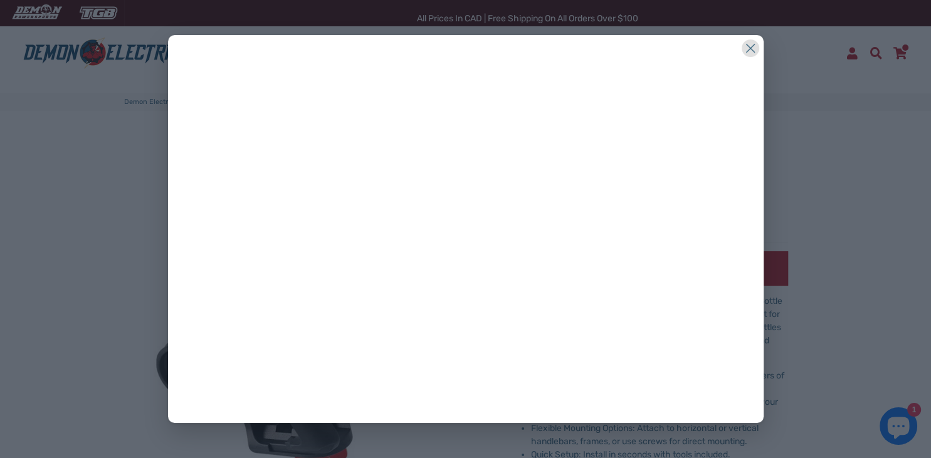
click at [753, 49] on icon at bounding box center [750, 48] width 18 height 18
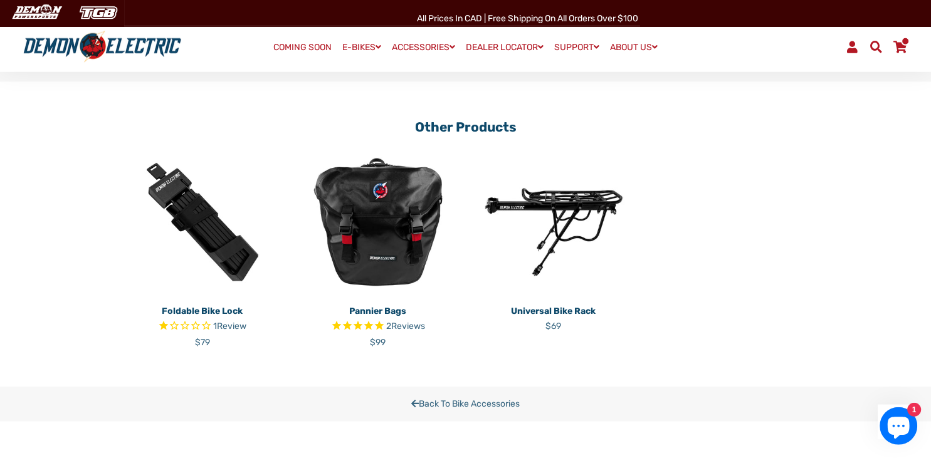
scroll to position [1330, 0]
click at [556, 210] on img at bounding box center [553, 223] width 157 height 157
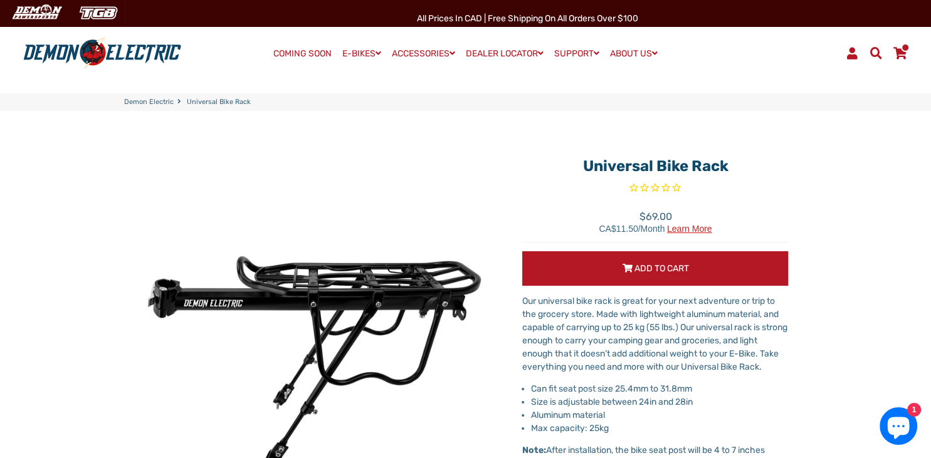
click at [556, 209] on div "Regular price Sale price $69.00" at bounding box center [655, 225] width 266 height 33
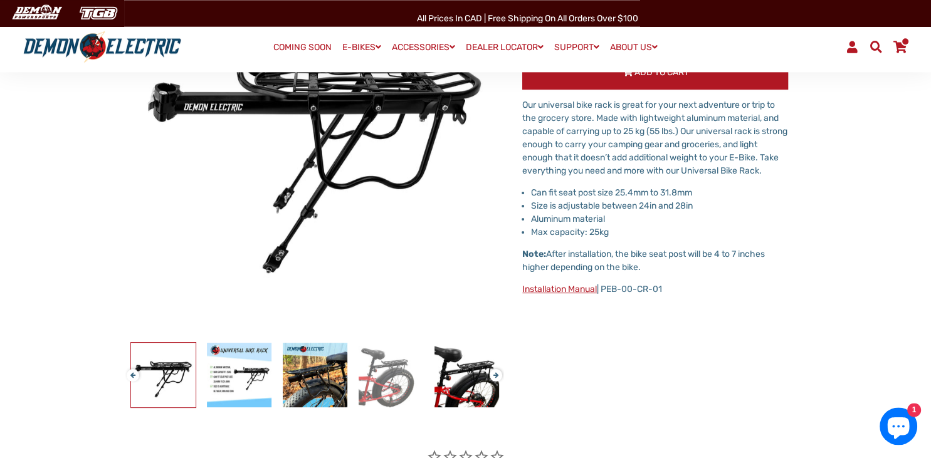
scroll to position [196, 0]
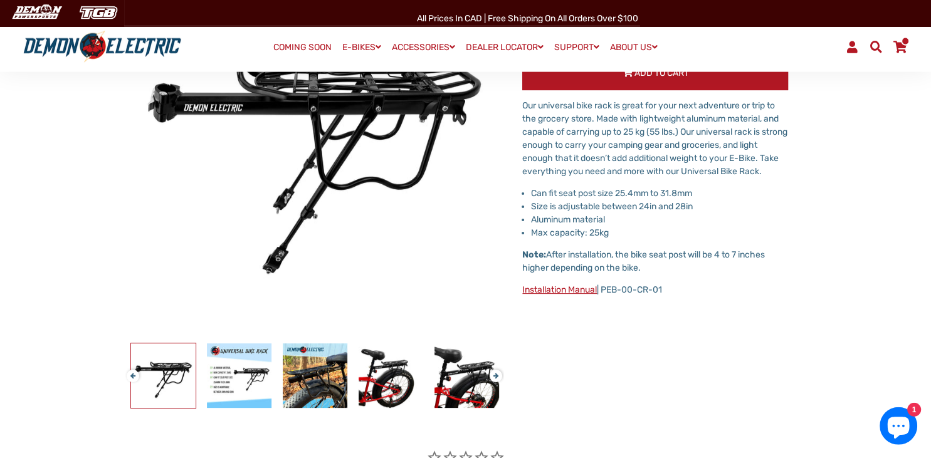
click at [560, 289] on link "Installation Manual" at bounding box center [559, 289] width 75 height 11
